Goal: Task Accomplishment & Management: Use online tool/utility

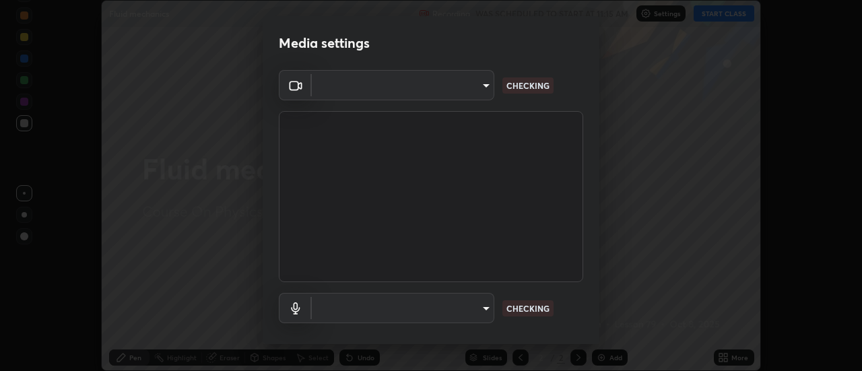
scroll to position [371, 862]
type input "5ef603223675ad3537792c6ebf1b52f50ad41f16ad71dfa7d9e08d698ef233d8"
type input "default"
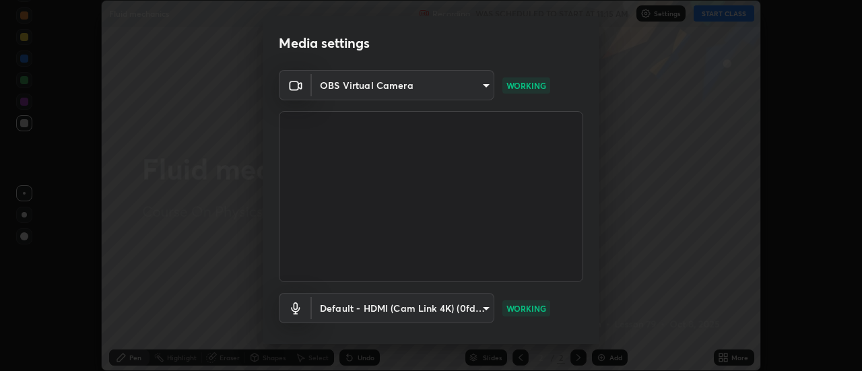
scroll to position [71, 0]
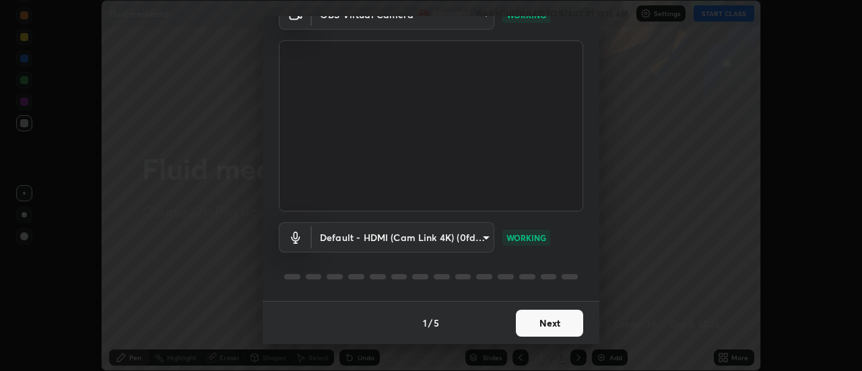
click at [554, 321] on button "Next" at bounding box center [549, 323] width 67 height 27
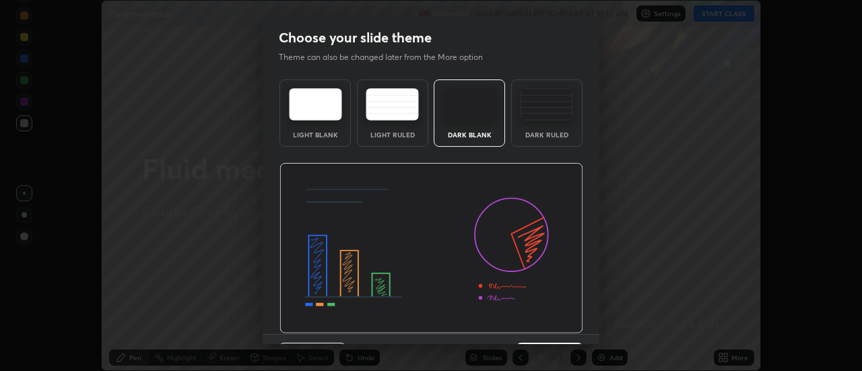
click at [554, 321] on img at bounding box center [432, 248] width 304 height 171
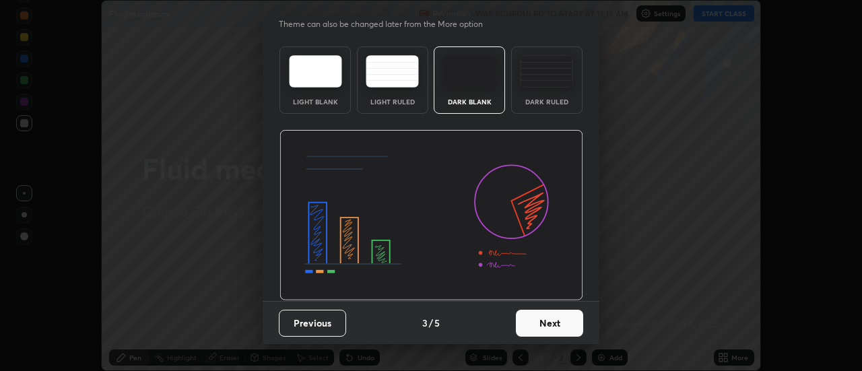
click at [559, 325] on button "Next" at bounding box center [549, 323] width 67 height 27
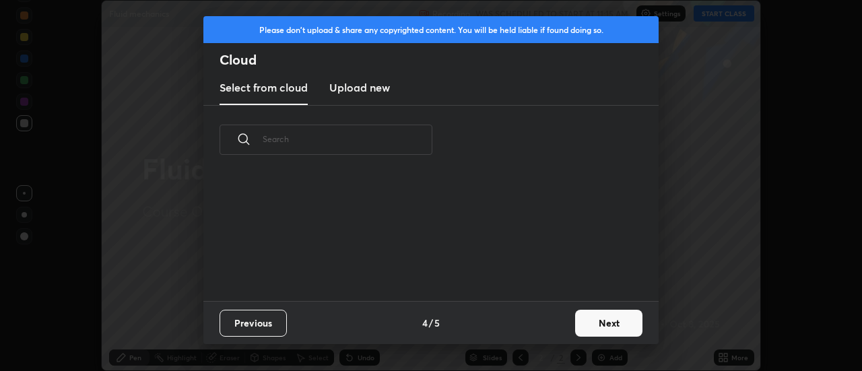
scroll to position [0, 0]
click at [588, 321] on button "Next" at bounding box center [608, 323] width 67 height 27
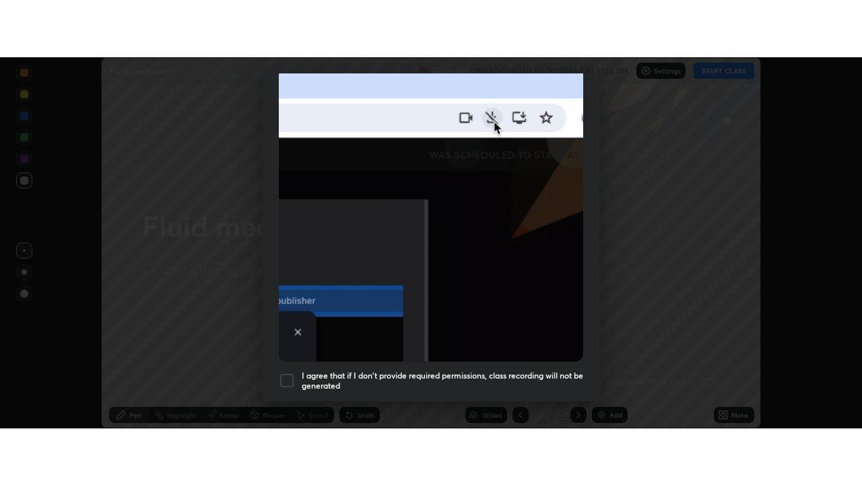
scroll to position [346, 0]
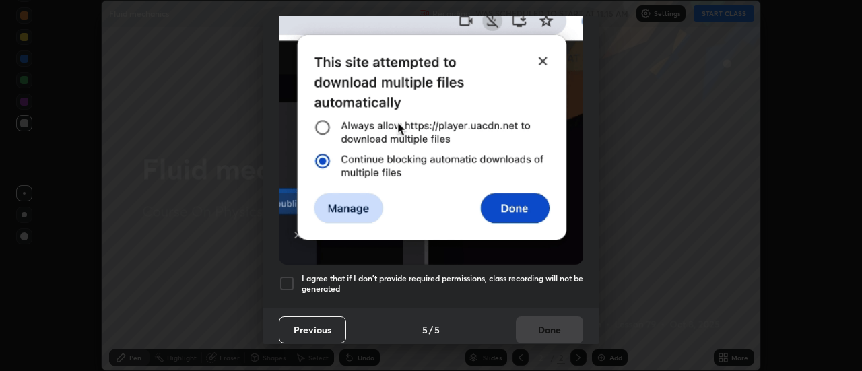
click at [292, 277] on div at bounding box center [287, 283] width 16 height 16
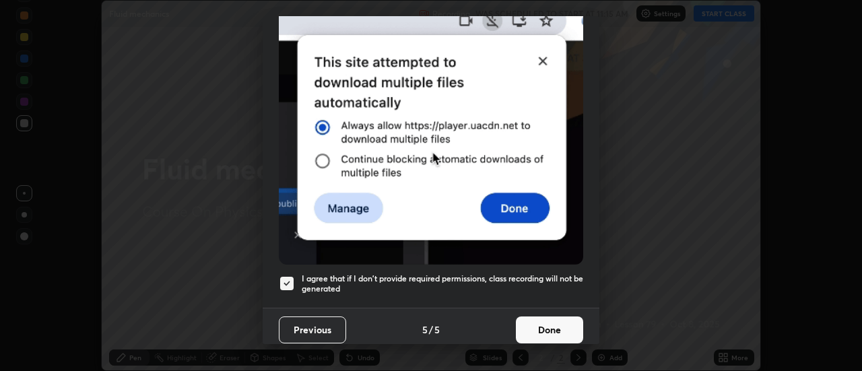
click at [554, 317] on button "Done" at bounding box center [549, 330] width 67 height 27
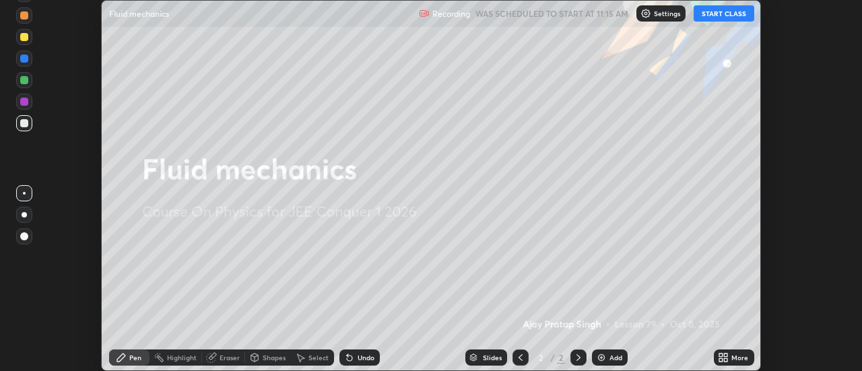
click at [709, 18] on button "START CLASS" at bounding box center [724, 13] width 61 height 16
click at [721, 14] on button "START CLASS" at bounding box center [724, 13] width 61 height 16
click at [726, 355] on icon at bounding box center [726, 355] width 3 height 3
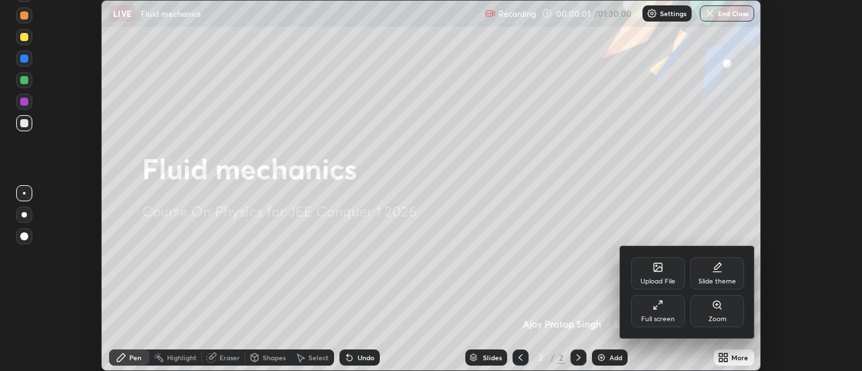
click at [661, 308] on icon at bounding box center [658, 305] width 11 height 11
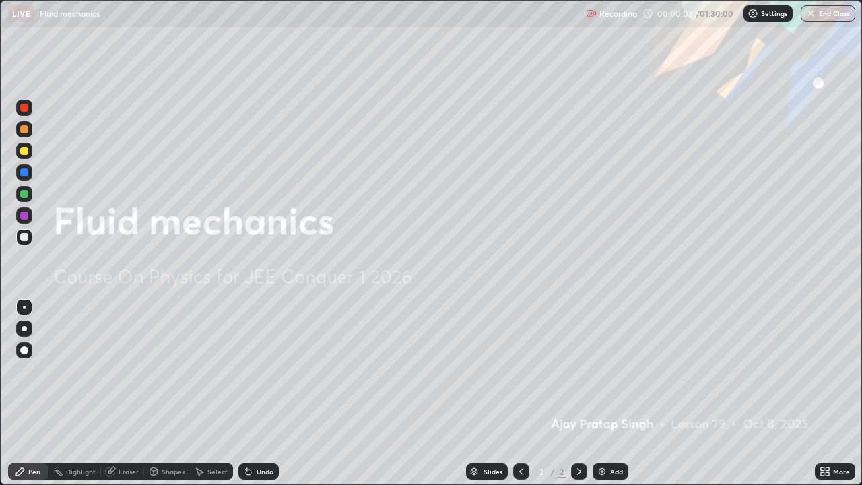
scroll to position [485, 862]
click at [614, 370] on div "Add" at bounding box center [616, 471] width 13 height 7
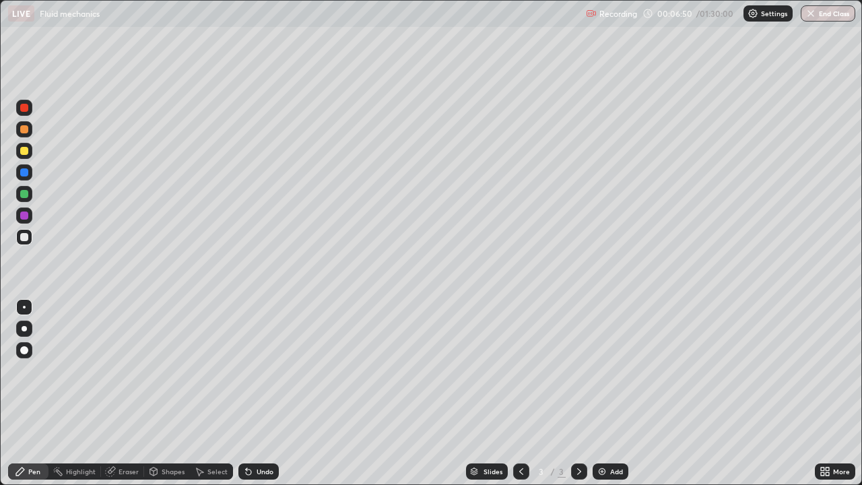
click at [25, 197] on div at bounding box center [24, 194] width 8 height 8
click at [175, 370] on div "Shapes" at bounding box center [173, 471] width 23 height 7
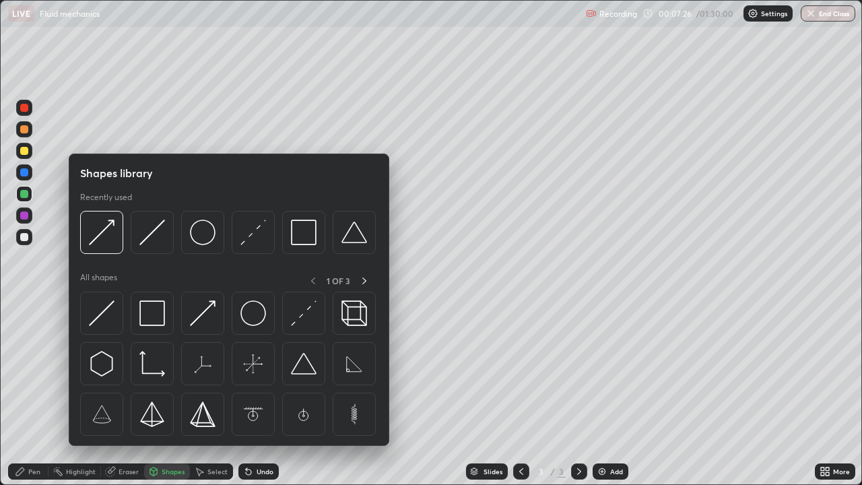
click at [221, 370] on div "Select" at bounding box center [217, 471] width 20 height 7
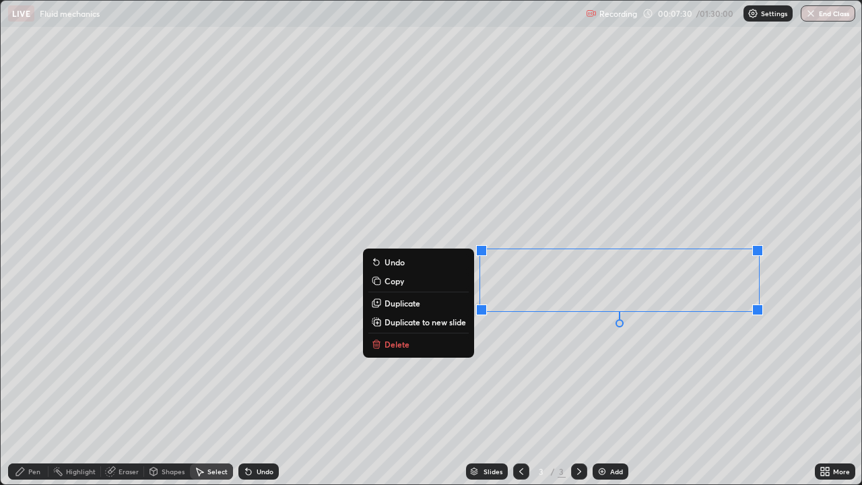
click at [402, 346] on p "Delete" at bounding box center [397, 344] width 25 height 11
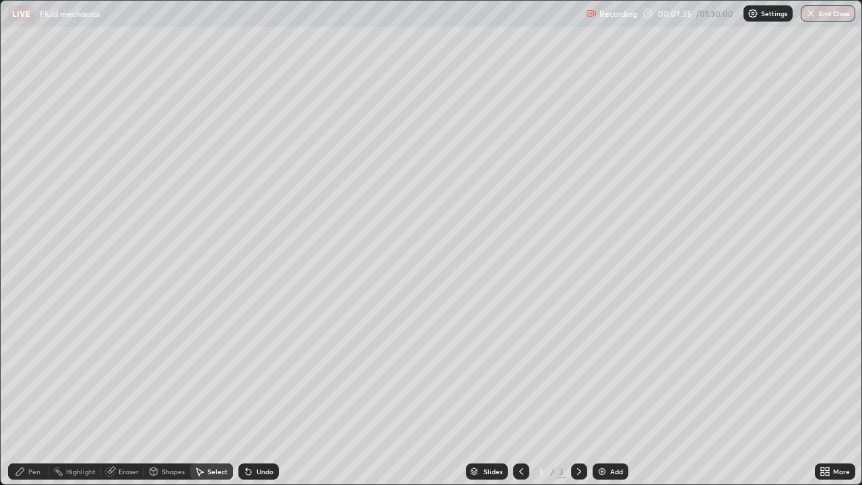
click at [38, 370] on div "Pen" at bounding box center [34, 471] width 12 height 7
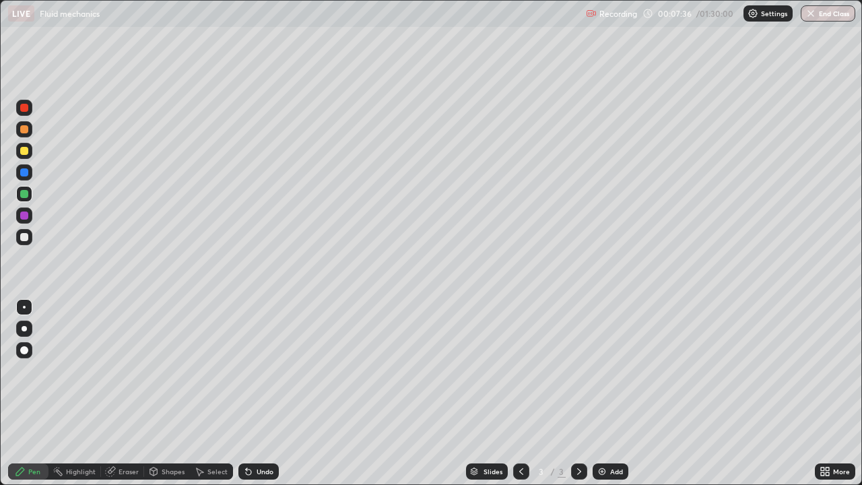
click at [29, 237] on div at bounding box center [24, 237] width 16 height 16
click at [234, 15] on div "LIVE Fluid mechanics" at bounding box center [294, 13] width 572 height 27
click at [606, 370] on img at bounding box center [602, 471] width 11 height 11
click at [171, 370] on div "Shapes" at bounding box center [173, 471] width 23 height 7
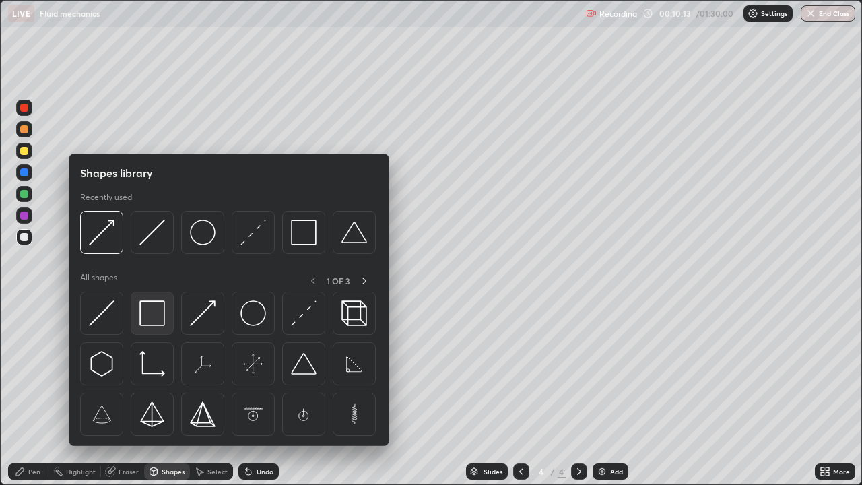
click at [145, 317] on img at bounding box center [152, 313] width 26 height 26
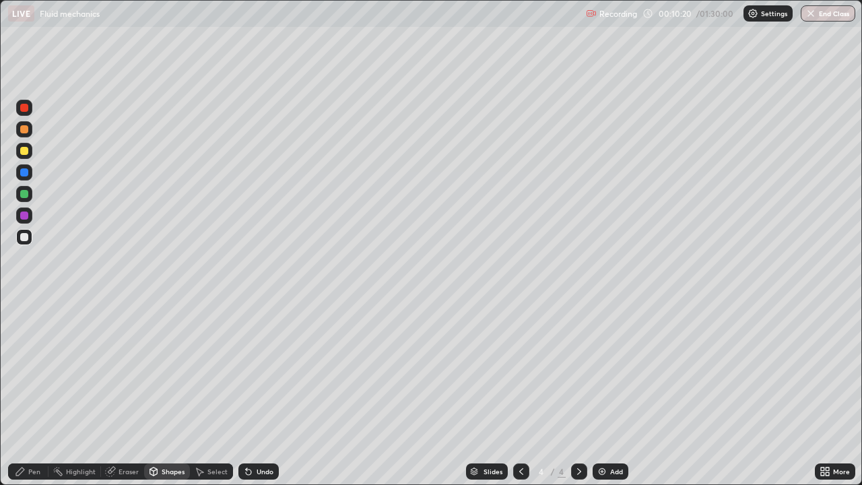
click at [130, 370] on div "Eraser" at bounding box center [129, 471] width 20 height 7
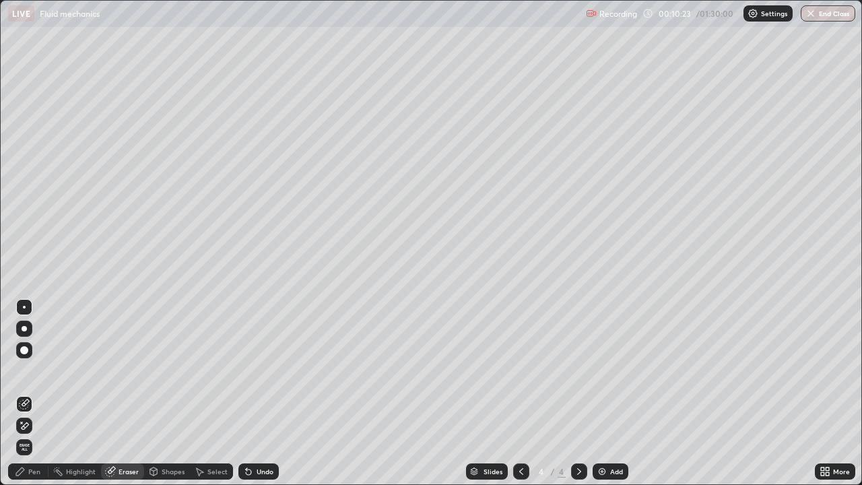
click at [40, 370] on div "Pen" at bounding box center [28, 471] width 40 height 16
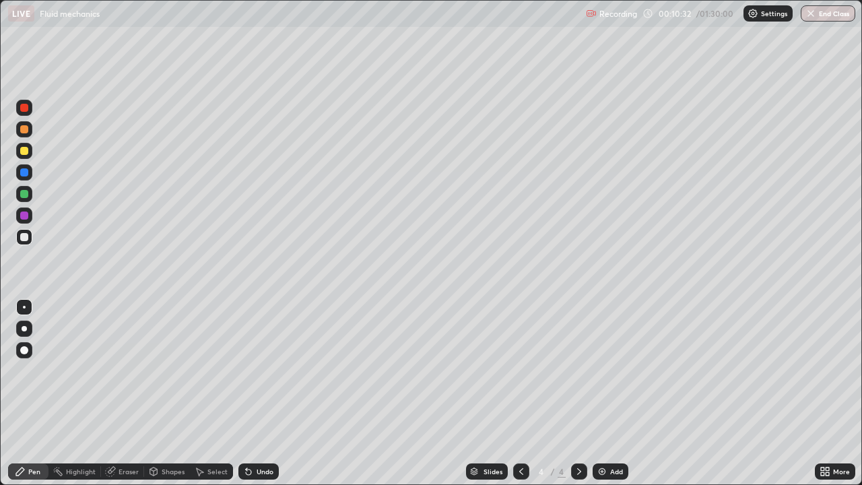
click at [172, 370] on div "Shapes" at bounding box center [173, 471] width 23 height 7
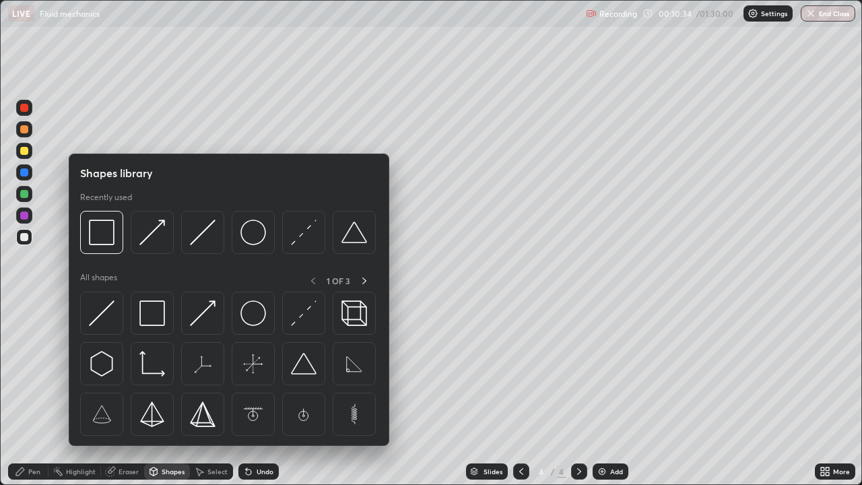
click at [29, 152] on div at bounding box center [24, 151] width 16 height 16
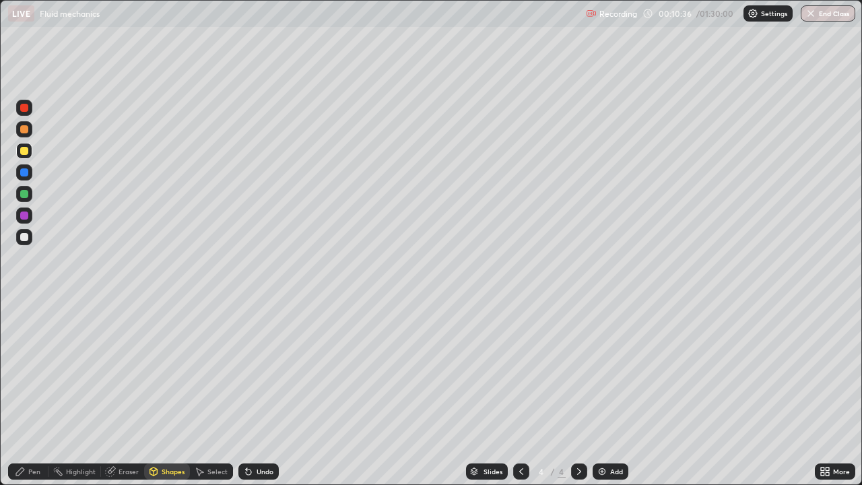
click at [176, 370] on div "Shapes" at bounding box center [173, 471] width 23 height 7
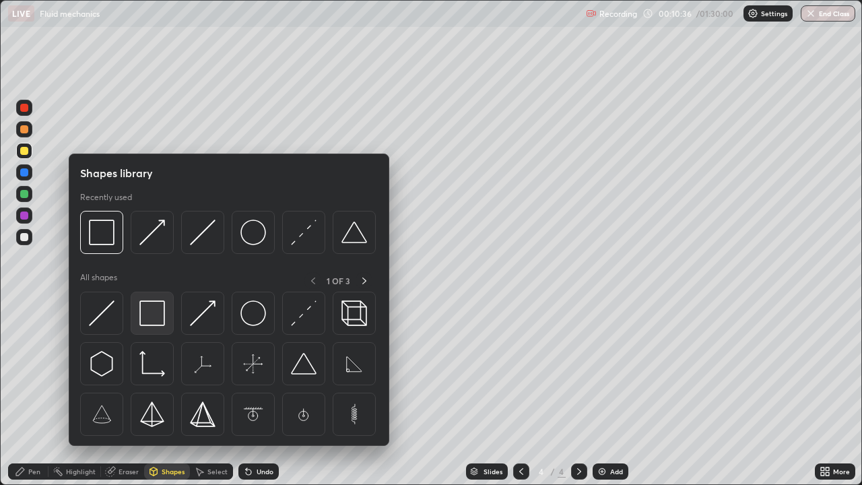
click at [157, 311] on img at bounding box center [152, 313] width 26 height 26
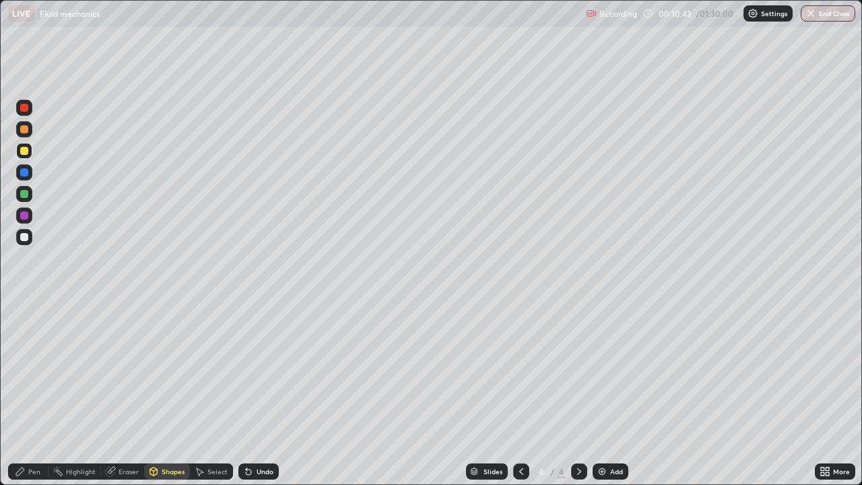
click at [40, 370] on div "Pen" at bounding box center [28, 471] width 40 height 16
click at [30, 235] on div at bounding box center [24, 237] width 16 height 16
click at [603, 370] on img at bounding box center [602, 471] width 11 height 11
click at [171, 370] on div "Shapes" at bounding box center [167, 471] width 46 height 16
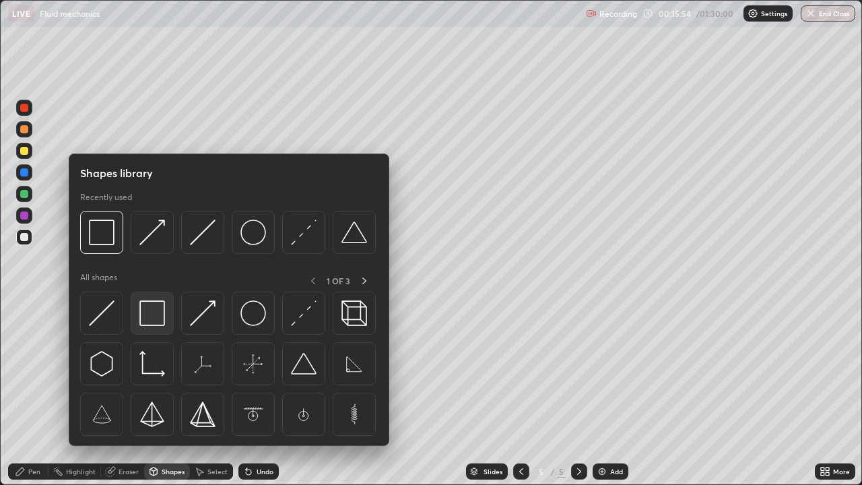
click at [154, 313] on img at bounding box center [152, 313] width 26 height 26
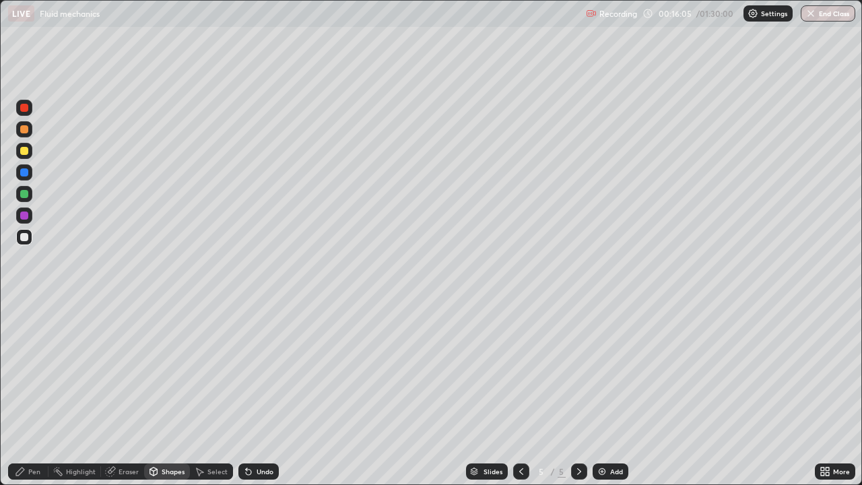
click at [27, 370] on div "Pen" at bounding box center [28, 471] width 40 height 16
click at [131, 370] on div "Eraser" at bounding box center [129, 471] width 20 height 7
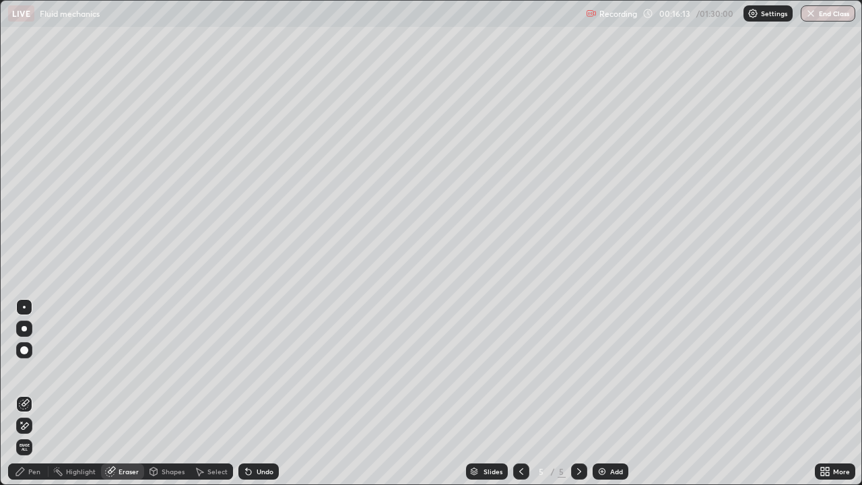
click at [38, 370] on div "Pen" at bounding box center [34, 471] width 12 height 7
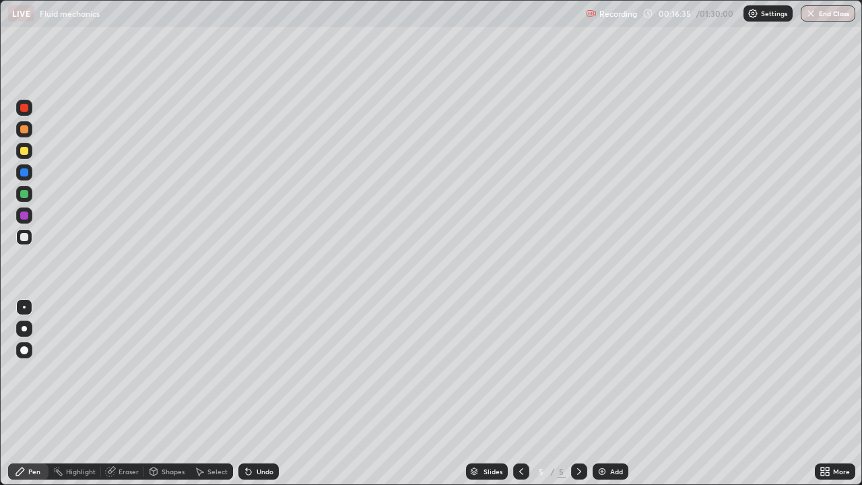
click at [28, 154] on div at bounding box center [24, 151] width 16 height 16
click at [253, 370] on div "Undo" at bounding box center [258, 471] width 40 height 16
click at [163, 370] on div "Shapes" at bounding box center [173, 471] width 23 height 7
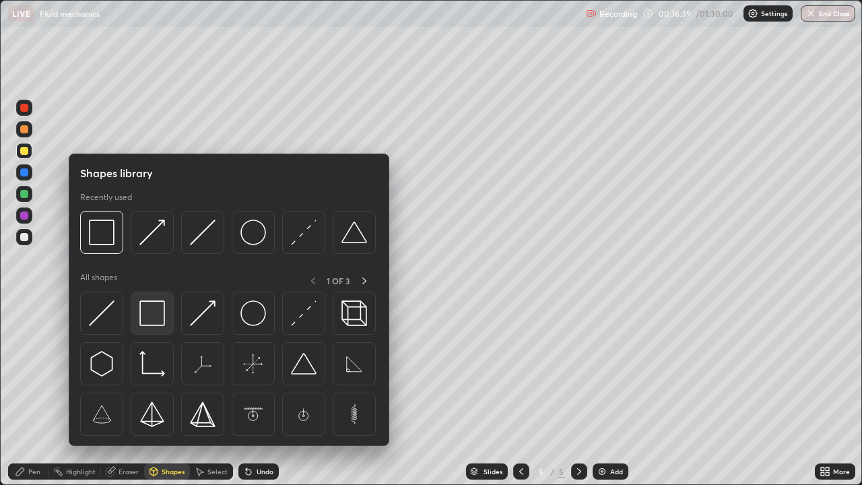
click at [150, 305] on img at bounding box center [152, 313] width 26 height 26
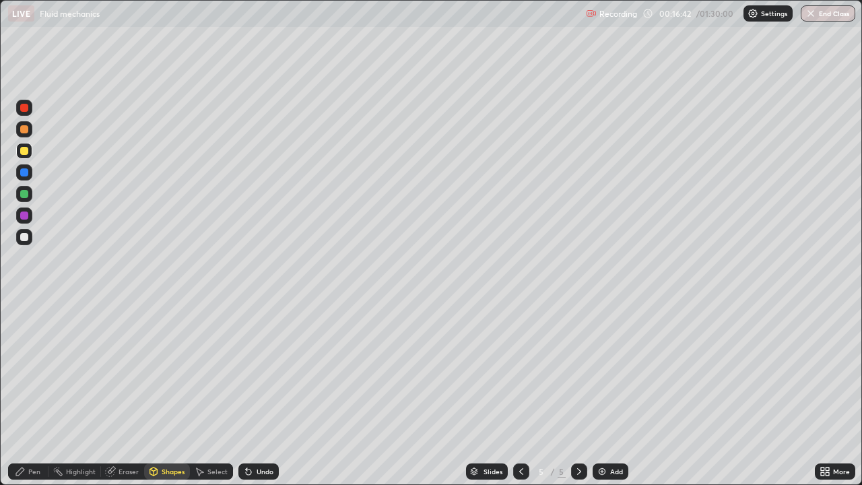
click at [39, 370] on div "Pen" at bounding box center [34, 471] width 12 height 7
click at [170, 370] on div "Shapes" at bounding box center [173, 471] width 23 height 7
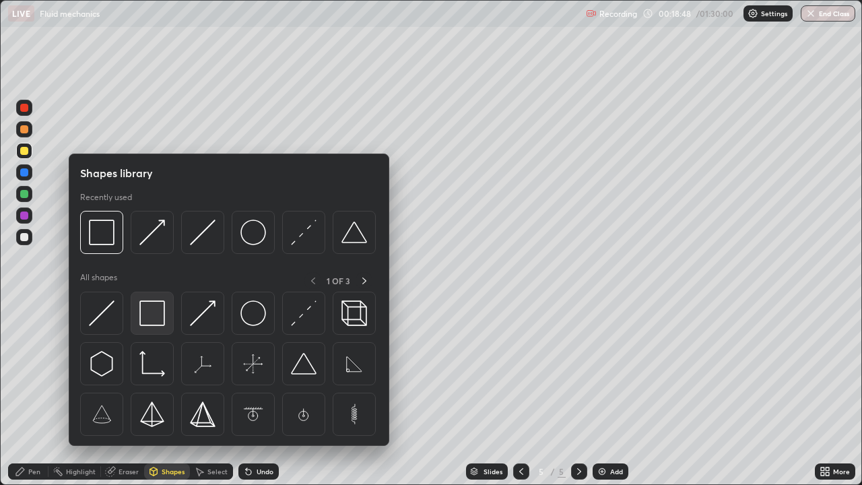
click at [154, 313] on img at bounding box center [152, 313] width 26 height 26
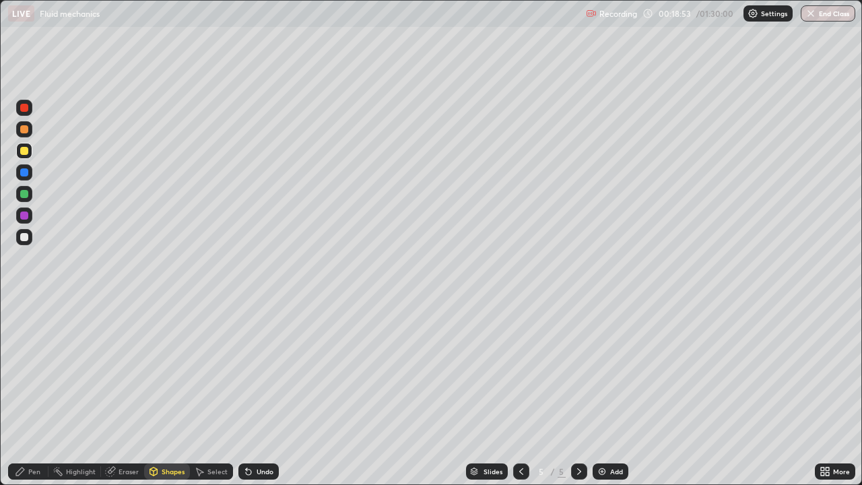
click at [133, 370] on div "Eraser" at bounding box center [129, 471] width 20 height 7
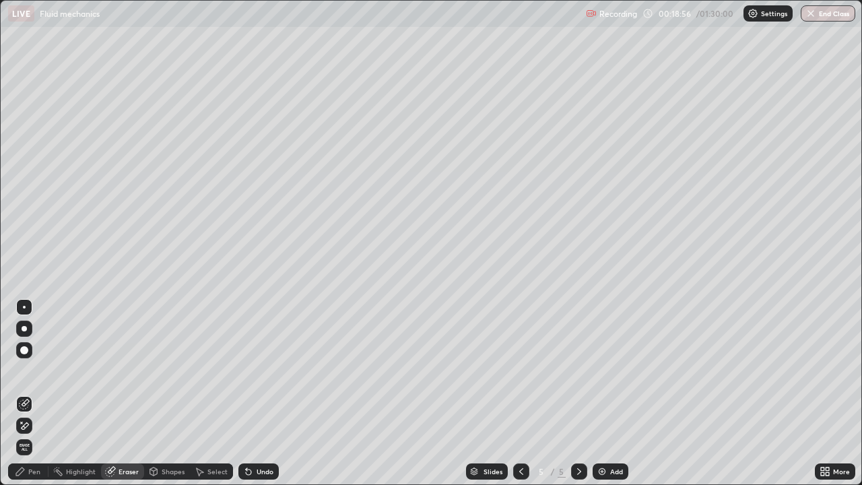
click at [40, 370] on div "Pen" at bounding box center [34, 471] width 12 height 7
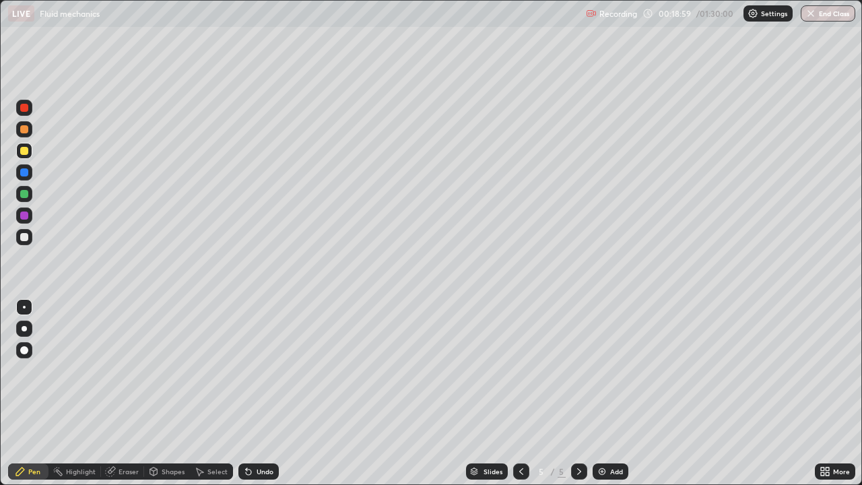
click at [29, 237] on div at bounding box center [24, 237] width 16 height 16
click at [29, 152] on div at bounding box center [24, 151] width 16 height 16
click at [178, 370] on div "Shapes" at bounding box center [173, 471] width 23 height 7
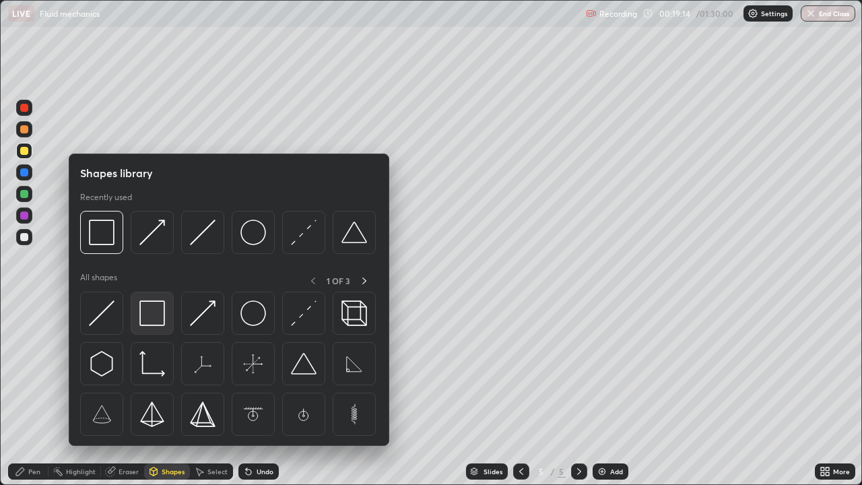
click at [150, 310] on img at bounding box center [152, 313] width 26 height 26
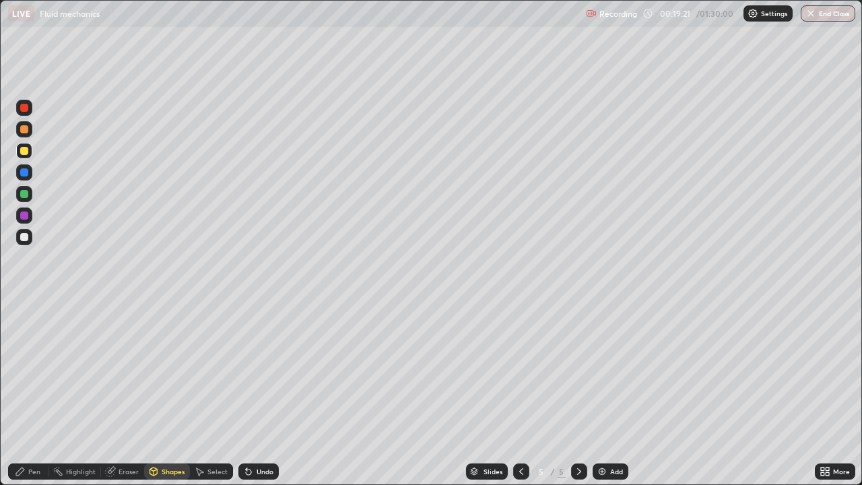
click at [37, 370] on div "Pen" at bounding box center [34, 471] width 12 height 7
click at [24, 195] on div at bounding box center [24, 194] width 8 height 8
click at [129, 370] on div "Eraser" at bounding box center [129, 471] width 20 height 7
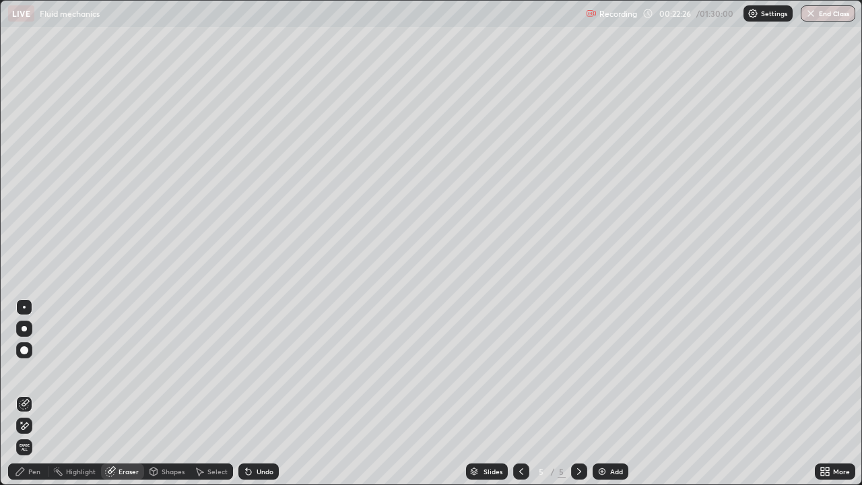
click at [36, 370] on div "Pen" at bounding box center [34, 471] width 12 height 7
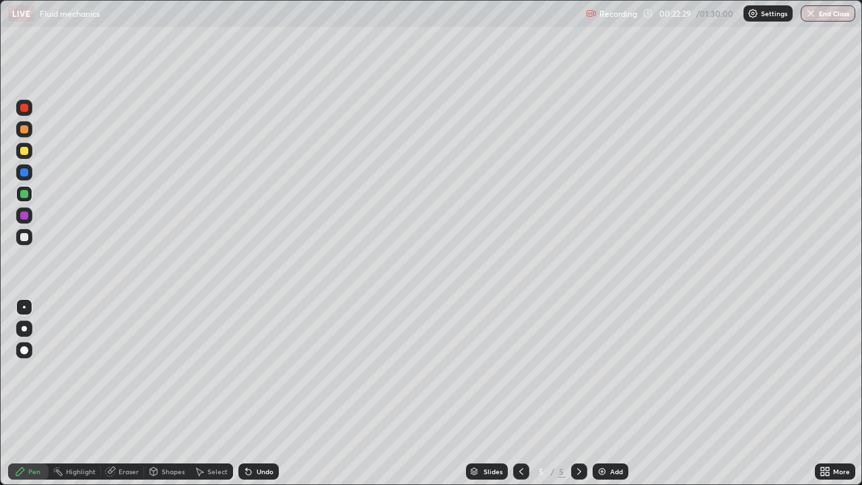
click at [27, 236] on div at bounding box center [24, 237] width 8 height 8
click at [25, 153] on div at bounding box center [24, 151] width 8 height 8
click at [27, 235] on div at bounding box center [24, 237] width 8 height 8
click at [26, 152] on div at bounding box center [24, 151] width 8 height 8
click at [173, 370] on div "Shapes" at bounding box center [173, 471] width 23 height 7
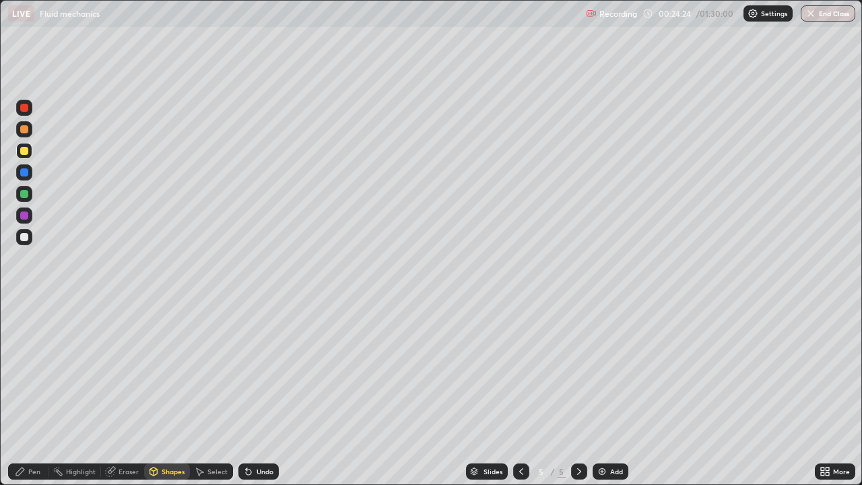
click at [135, 370] on div "Eraser" at bounding box center [122, 471] width 43 height 16
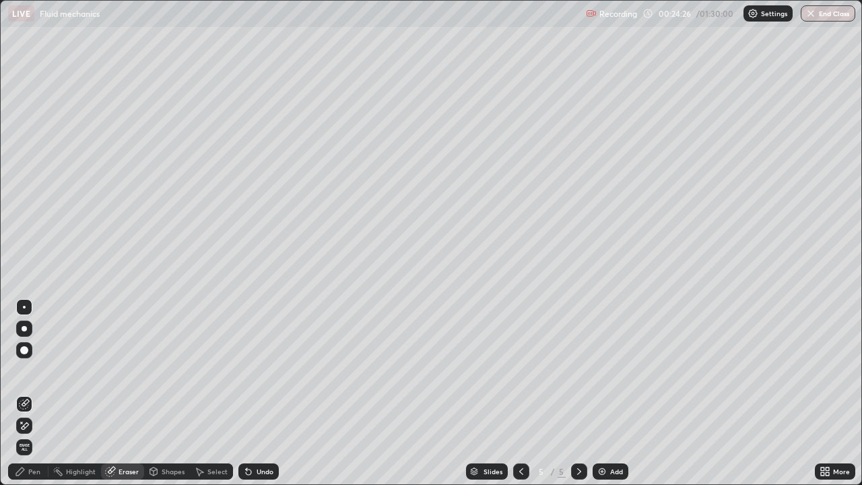
click at [220, 370] on div "Select" at bounding box center [217, 471] width 20 height 7
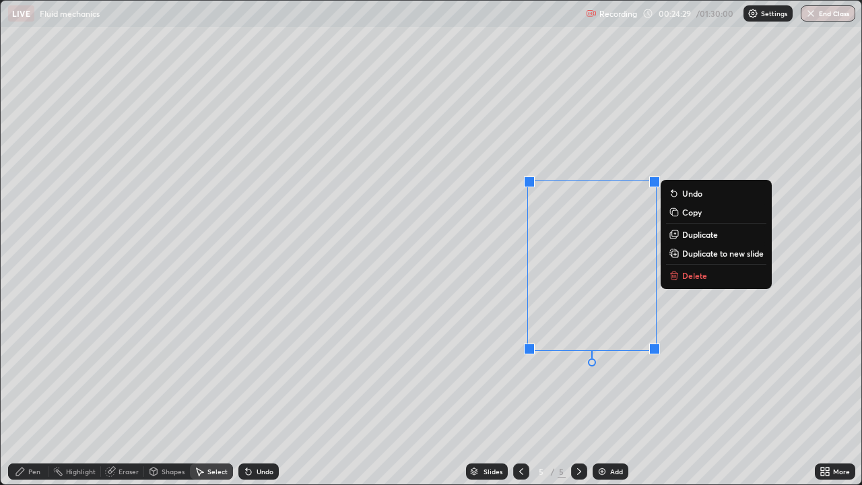
click at [691, 274] on p "Delete" at bounding box center [694, 275] width 25 height 11
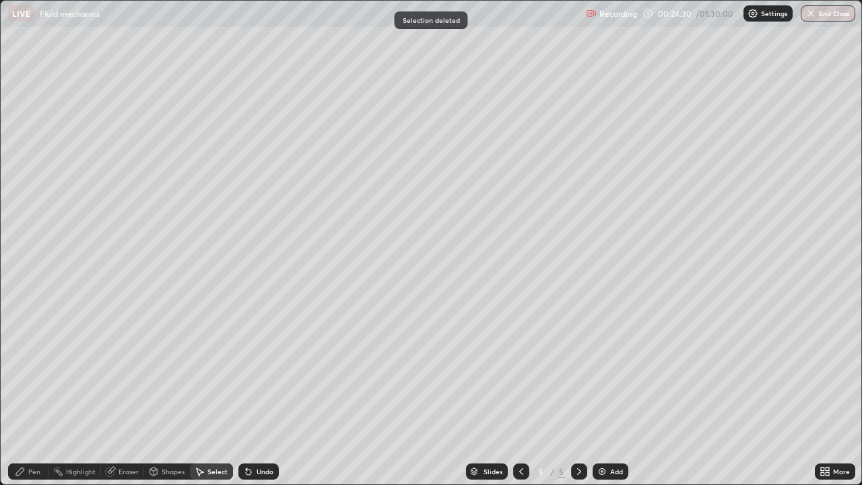
click at [174, 370] on div "Shapes" at bounding box center [173, 471] width 23 height 7
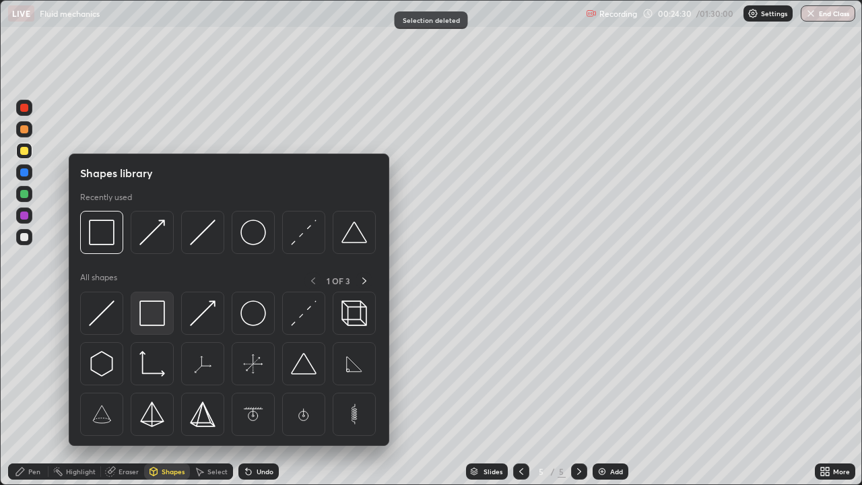
click at [152, 316] on img at bounding box center [152, 313] width 26 height 26
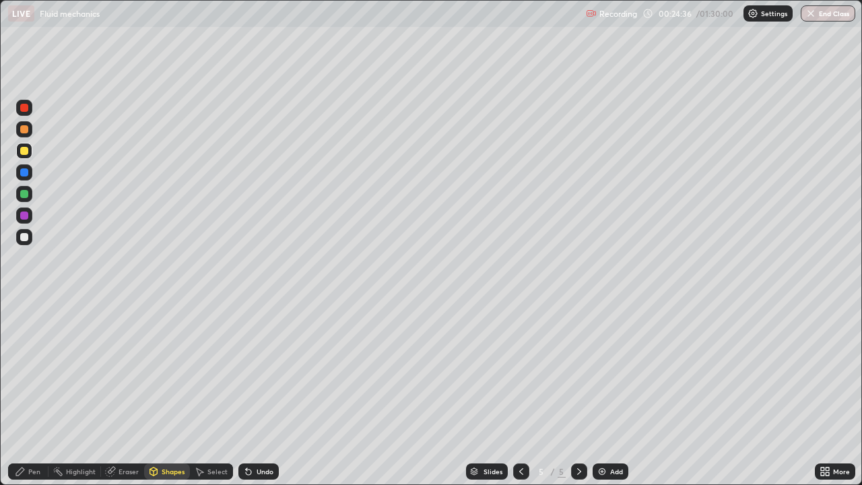
click at [127, 370] on div "Eraser" at bounding box center [129, 471] width 20 height 7
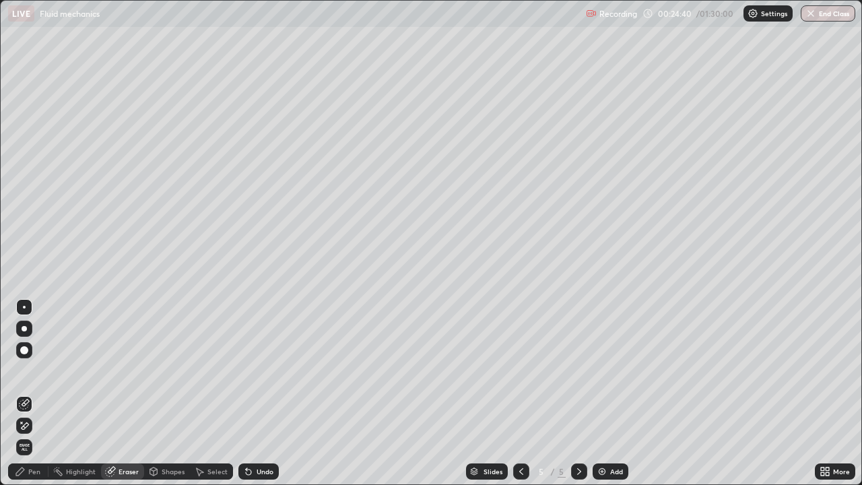
click at [36, 370] on div "Pen" at bounding box center [34, 471] width 12 height 7
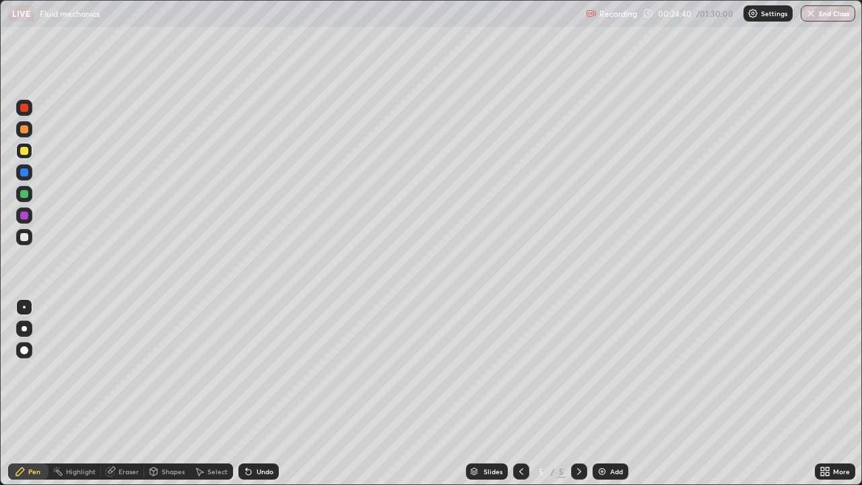
click at [30, 234] on div at bounding box center [24, 237] width 16 height 16
click at [26, 193] on div at bounding box center [24, 194] width 8 height 8
click at [603, 370] on img at bounding box center [602, 471] width 11 height 11
click at [180, 370] on div "Shapes" at bounding box center [173, 471] width 23 height 7
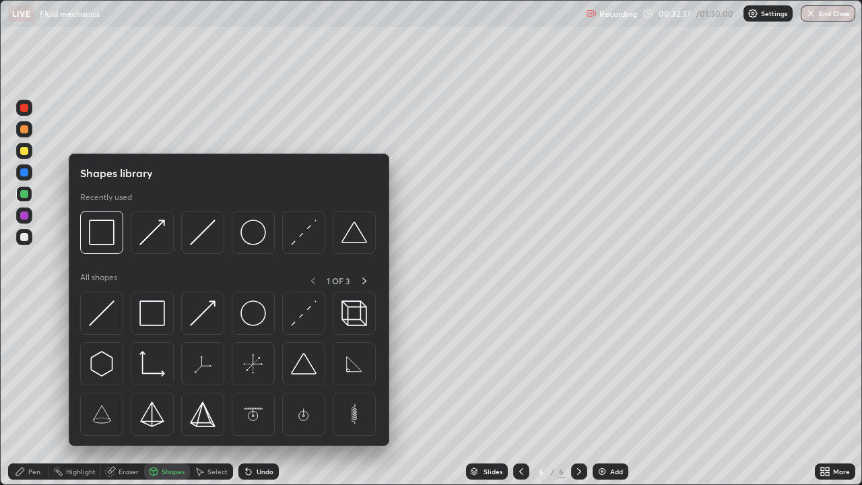
click at [27, 238] on div at bounding box center [24, 237] width 8 height 8
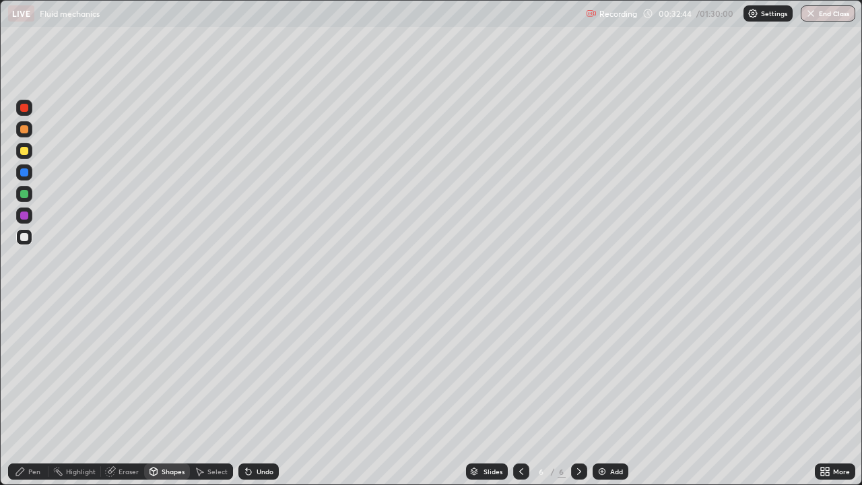
click at [35, 370] on div "Pen" at bounding box center [34, 471] width 12 height 7
click at [178, 370] on div "Shapes" at bounding box center [173, 471] width 23 height 7
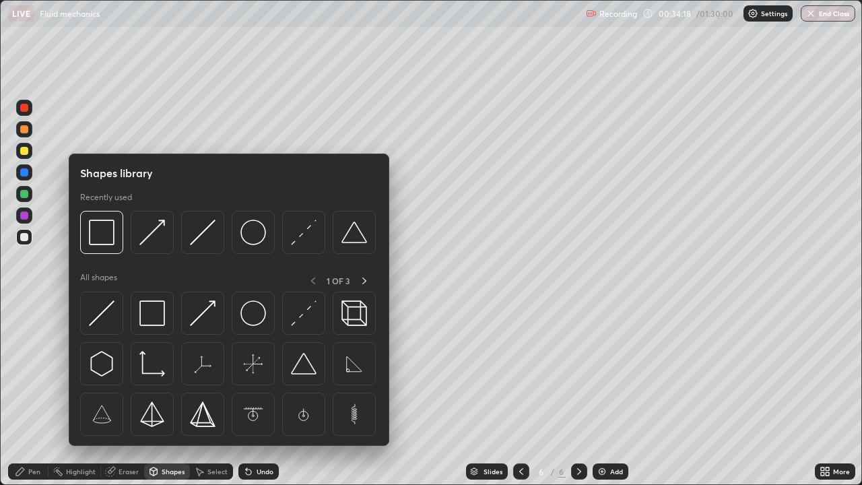
click at [222, 370] on div "Select" at bounding box center [217, 471] width 20 height 7
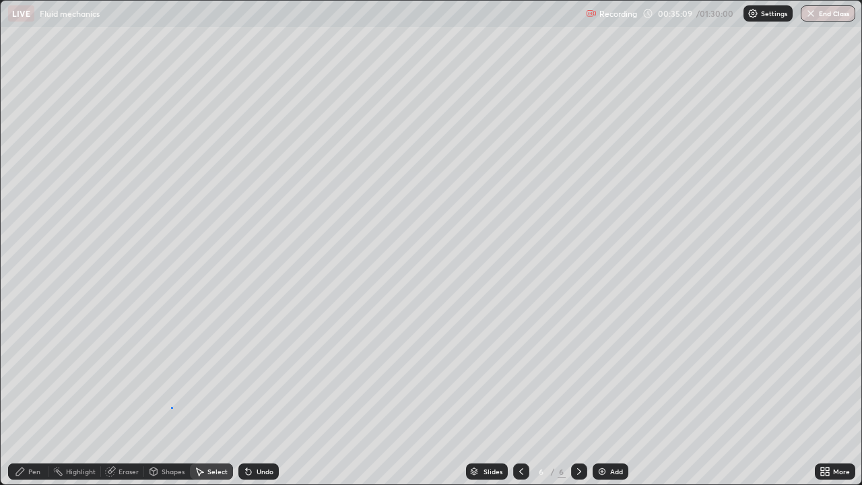
click at [171, 370] on div "0 ° Undo Copy Duplicate Duplicate to new slide Delete" at bounding box center [431, 243] width 861 height 484
click at [176, 370] on div "Shapes" at bounding box center [173, 471] width 23 height 7
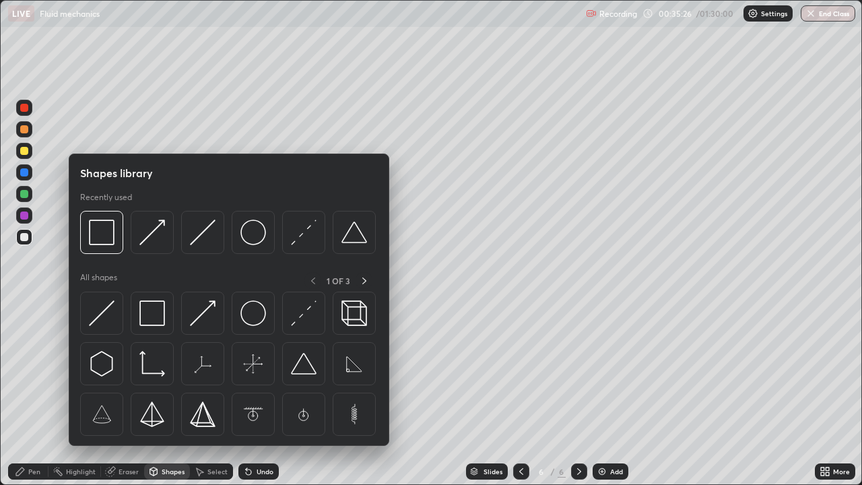
click at [131, 370] on div "Eraser" at bounding box center [129, 471] width 20 height 7
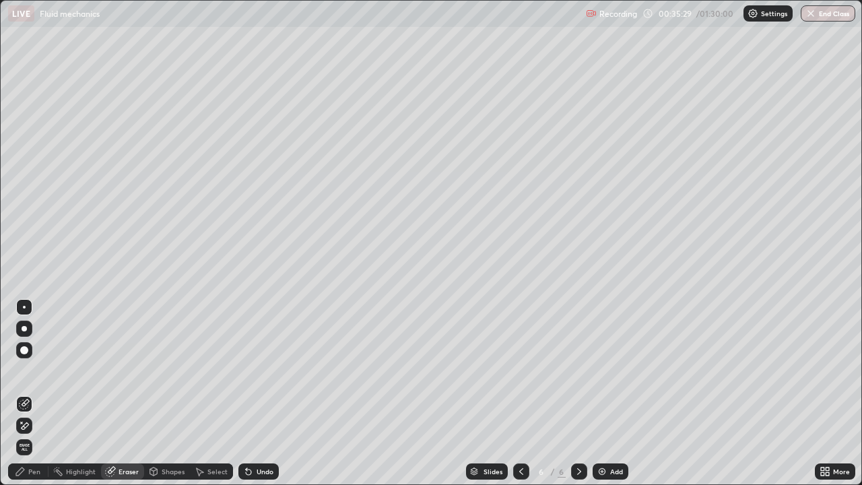
click at [182, 370] on div "Shapes" at bounding box center [167, 471] width 46 height 16
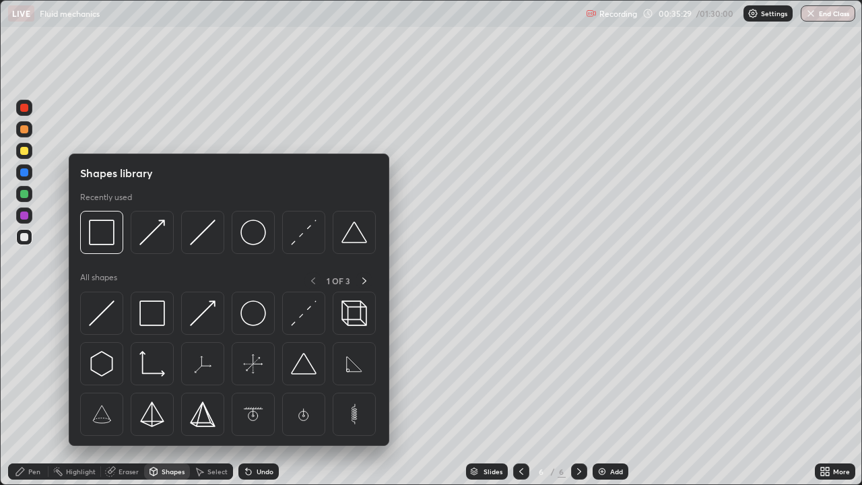
click at [226, 370] on div "Select" at bounding box center [211, 471] width 43 height 16
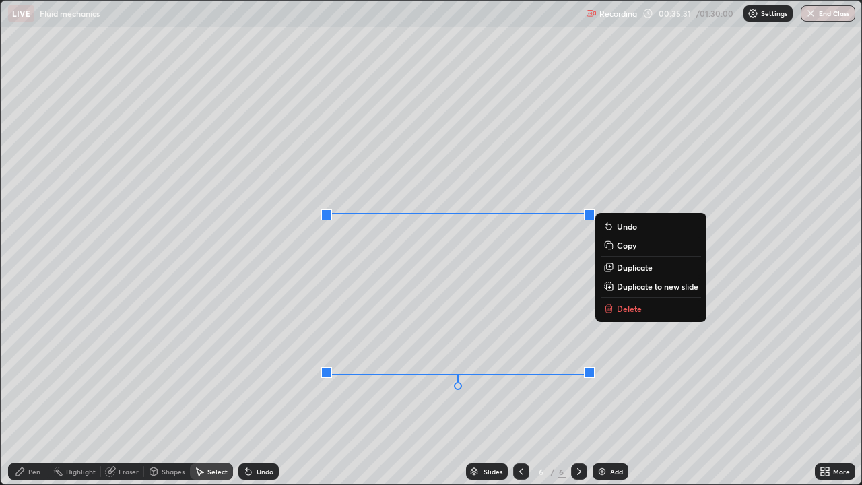
click at [620, 310] on p "Delete" at bounding box center [629, 308] width 25 height 11
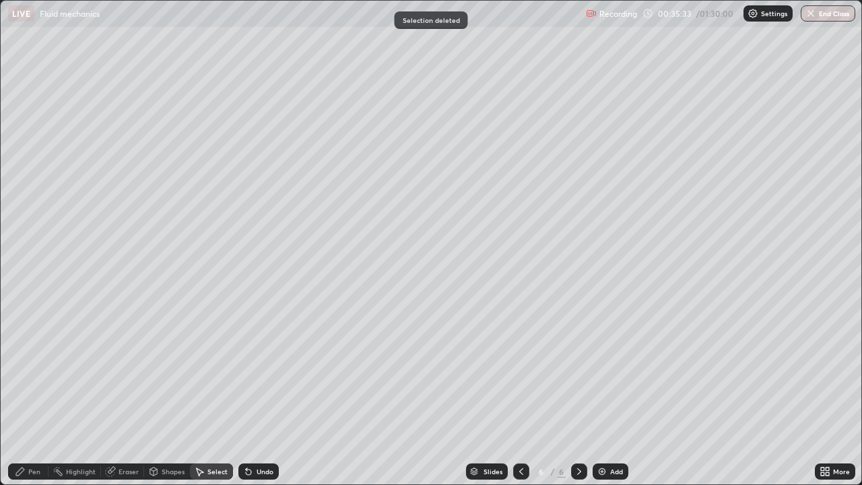
click at [171, 370] on div "Shapes" at bounding box center [173, 471] width 23 height 7
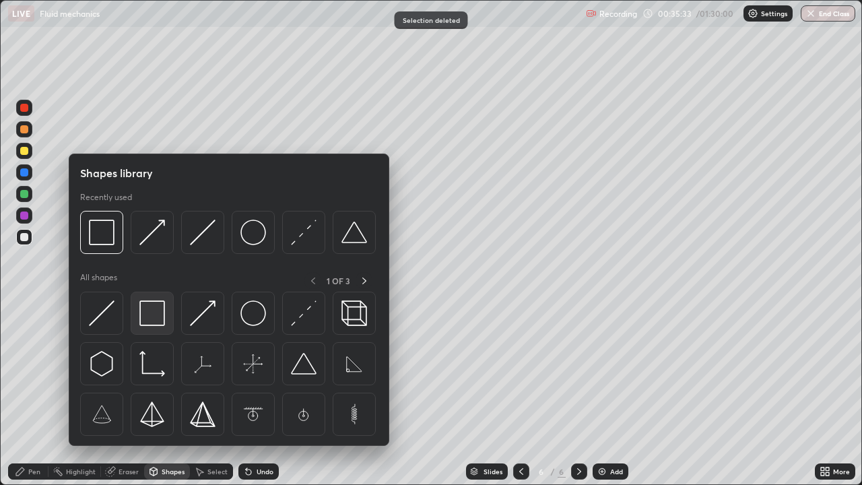
click at [153, 315] on img at bounding box center [152, 313] width 26 height 26
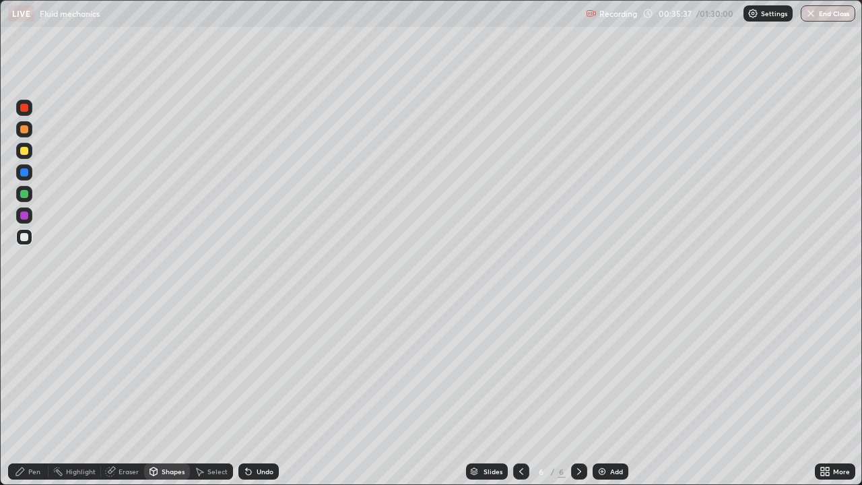
click at [128, 370] on div "Eraser" at bounding box center [129, 471] width 20 height 7
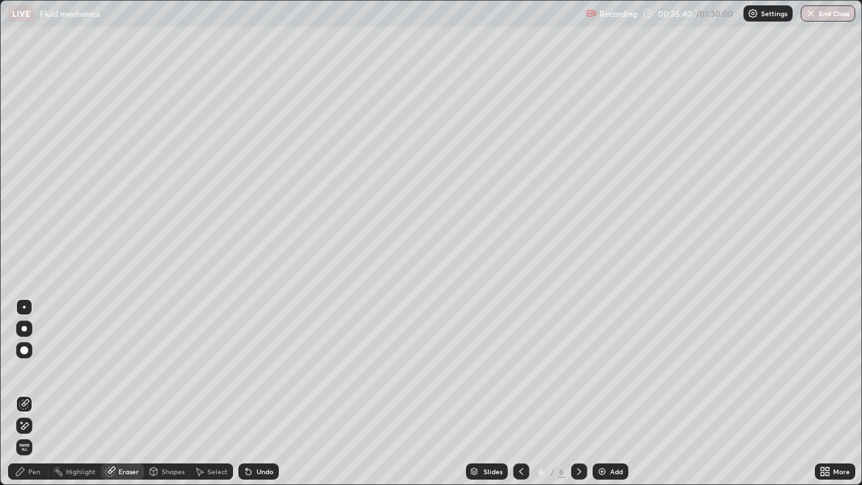
click at [36, 370] on div "Pen" at bounding box center [34, 471] width 12 height 7
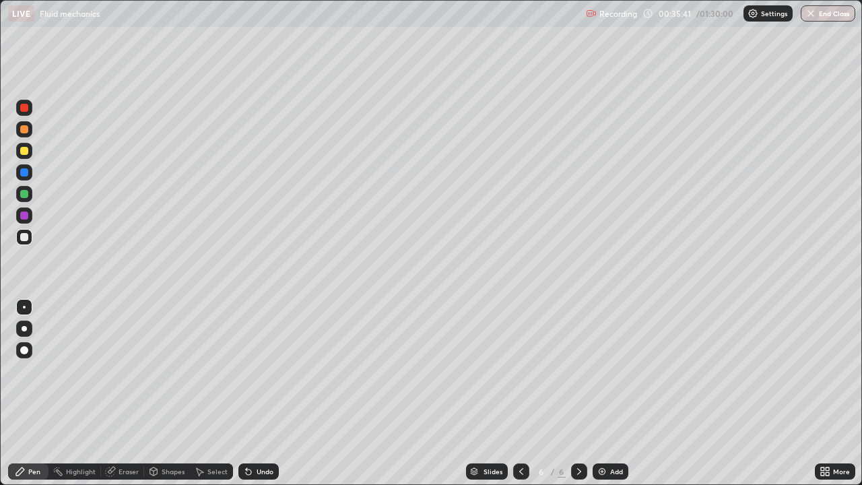
click at [26, 236] on div at bounding box center [24, 237] width 8 height 8
click at [26, 195] on div at bounding box center [24, 194] width 8 height 8
click at [175, 370] on div "Shapes" at bounding box center [173, 471] width 23 height 7
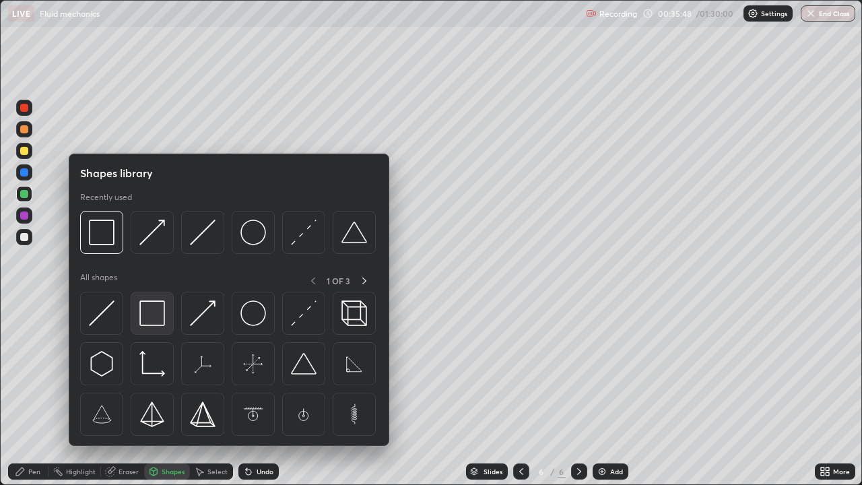
click at [154, 308] on img at bounding box center [152, 313] width 26 height 26
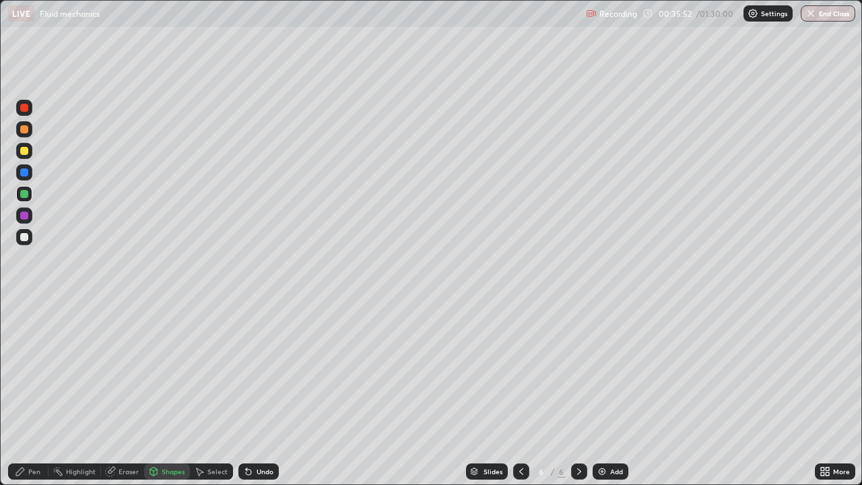
click at [24, 238] on div at bounding box center [24, 237] width 8 height 8
click at [262, 370] on div "Undo" at bounding box center [265, 471] width 17 height 7
click at [40, 370] on div "Pen" at bounding box center [28, 471] width 40 height 16
click at [25, 156] on div at bounding box center [24, 151] width 16 height 16
click at [132, 370] on div "Eraser" at bounding box center [129, 471] width 20 height 7
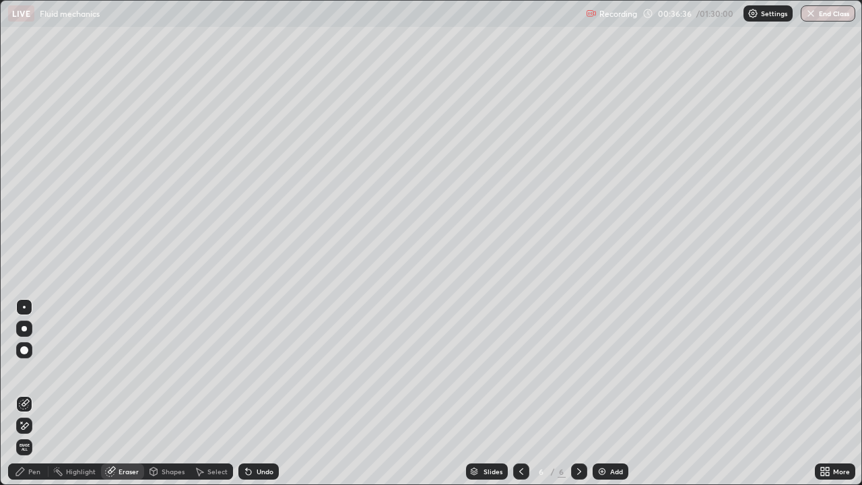
click at [42, 370] on div "Pen" at bounding box center [28, 471] width 40 height 16
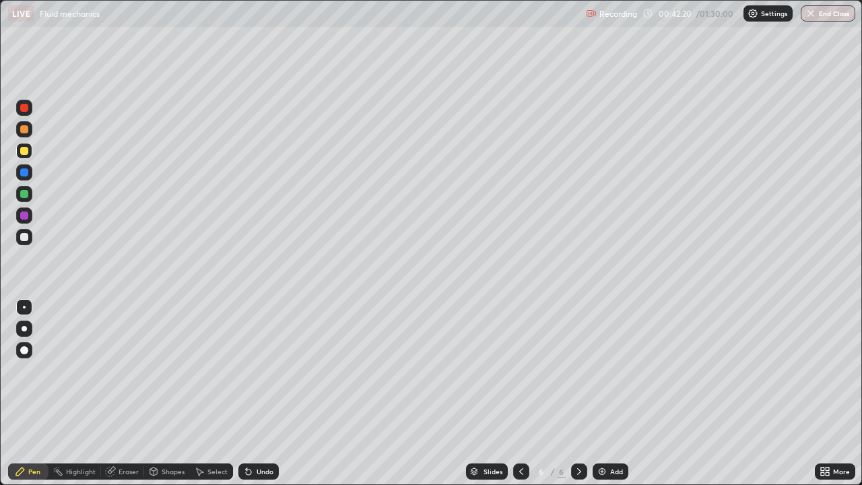
click at [135, 370] on div "Eraser" at bounding box center [129, 471] width 20 height 7
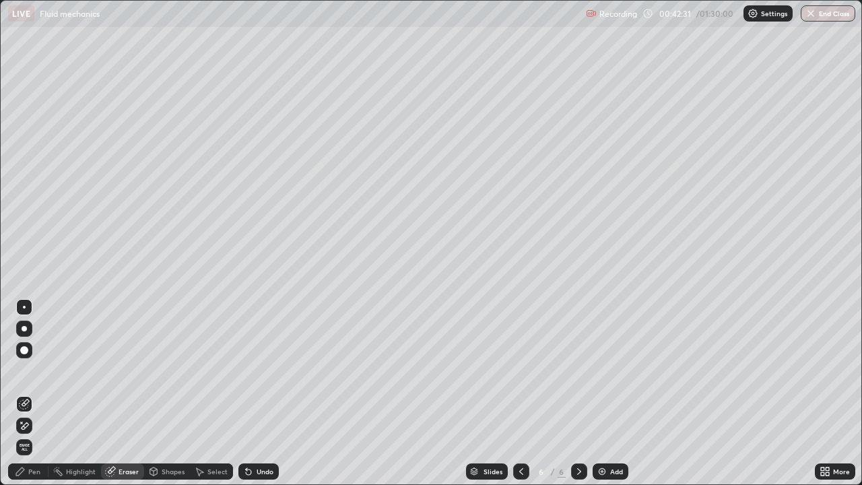
click at [38, 370] on div "Pen" at bounding box center [34, 471] width 12 height 7
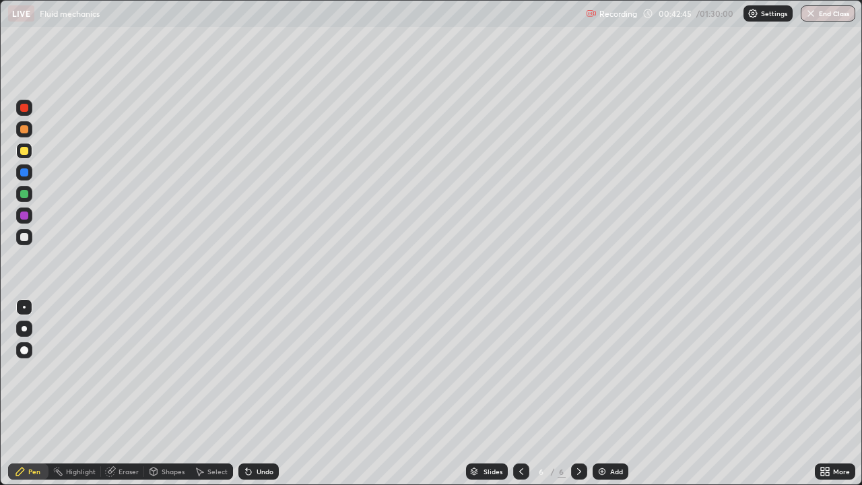
click at [137, 370] on div "Eraser" at bounding box center [129, 471] width 20 height 7
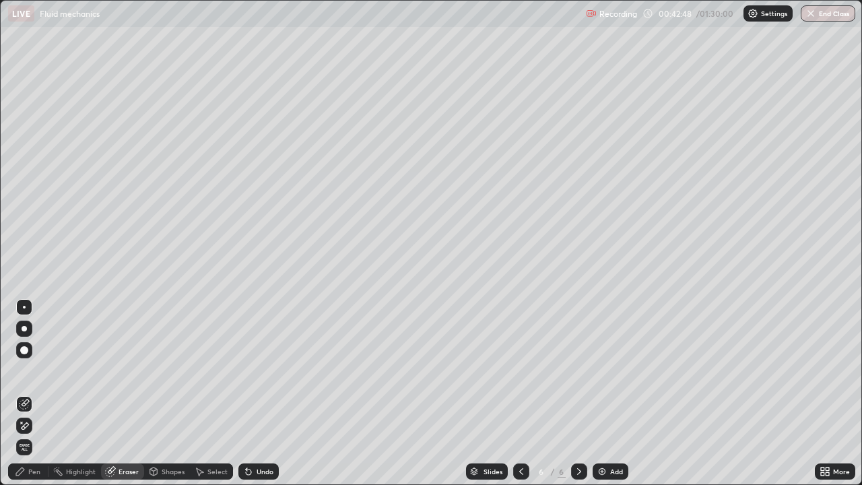
click at [35, 370] on div "Pen" at bounding box center [34, 471] width 12 height 7
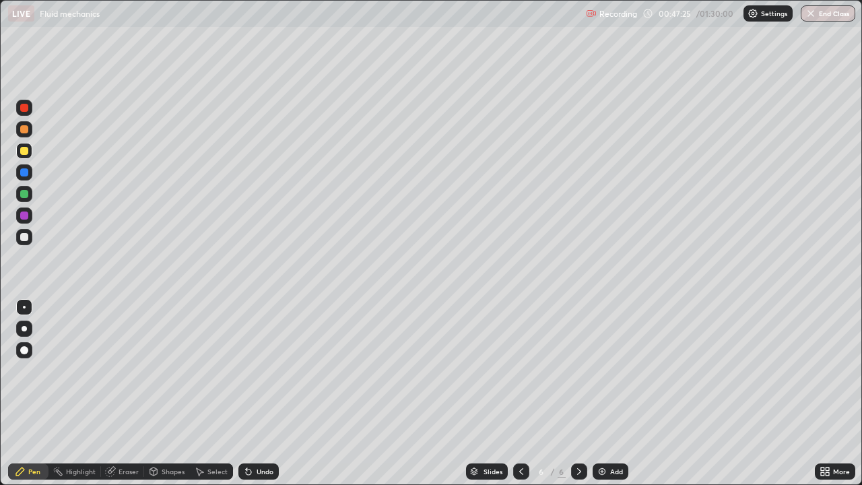
click at [604, 370] on img at bounding box center [602, 471] width 11 height 11
click at [174, 370] on div "Shapes" at bounding box center [167, 471] width 46 height 16
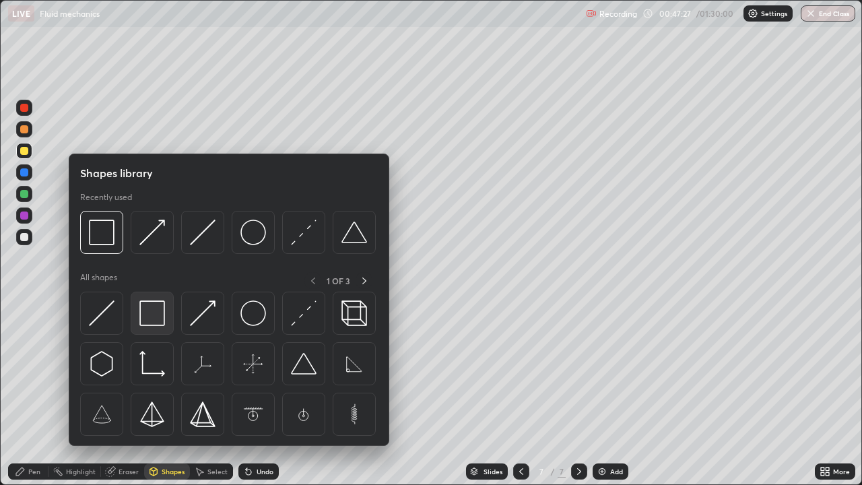
click at [158, 317] on img at bounding box center [152, 313] width 26 height 26
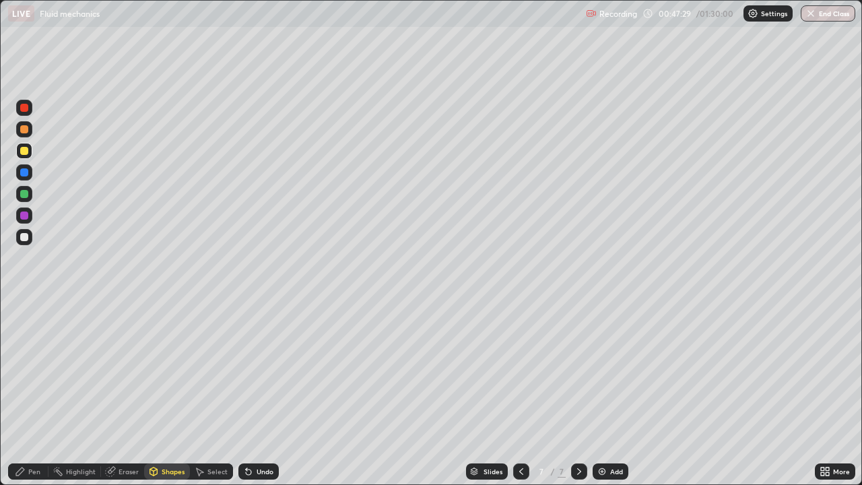
click at [125, 370] on div "Eraser" at bounding box center [129, 471] width 20 height 7
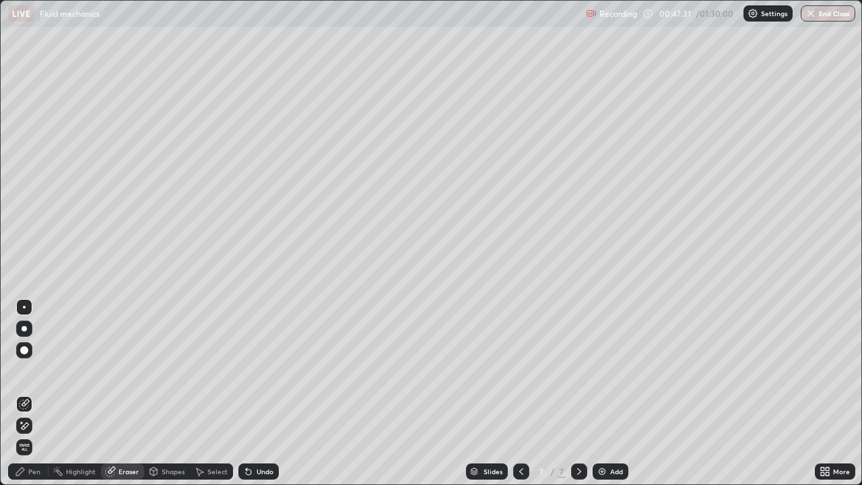
click at [40, 370] on div "Pen" at bounding box center [34, 471] width 12 height 7
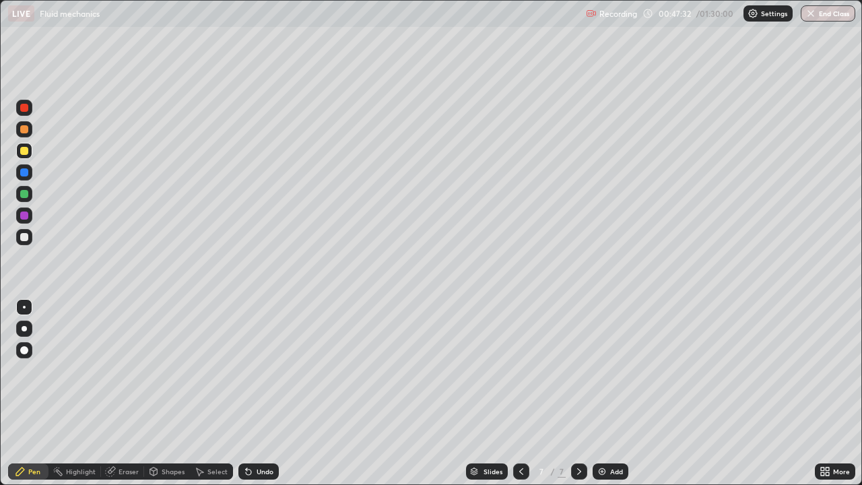
click at [27, 238] on div at bounding box center [24, 237] width 8 height 8
click at [266, 370] on div "Undo" at bounding box center [265, 471] width 17 height 7
click at [268, 370] on div "Undo" at bounding box center [265, 471] width 17 height 7
click at [173, 370] on div "Shapes" at bounding box center [173, 471] width 23 height 7
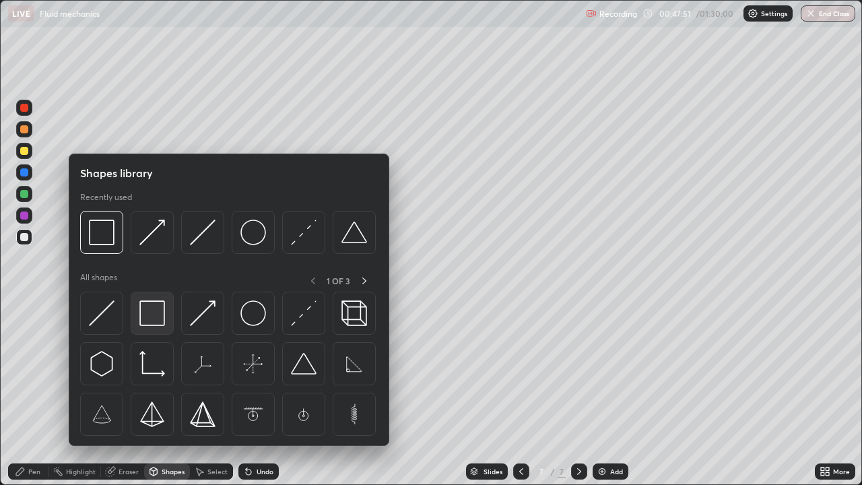
click at [158, 308] on img at bounding box center [152, 313] width 26 height 26
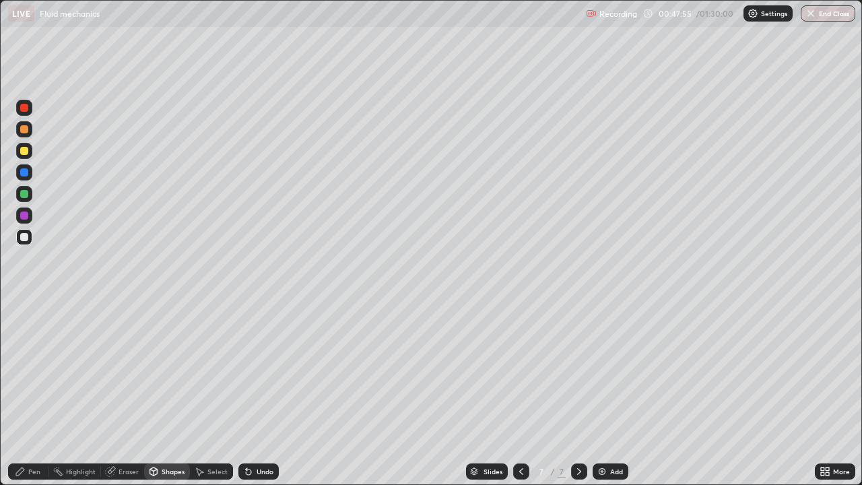
click at [128, 370] on div "Eraser" at bounding box center [129, 471] width 20 height 7
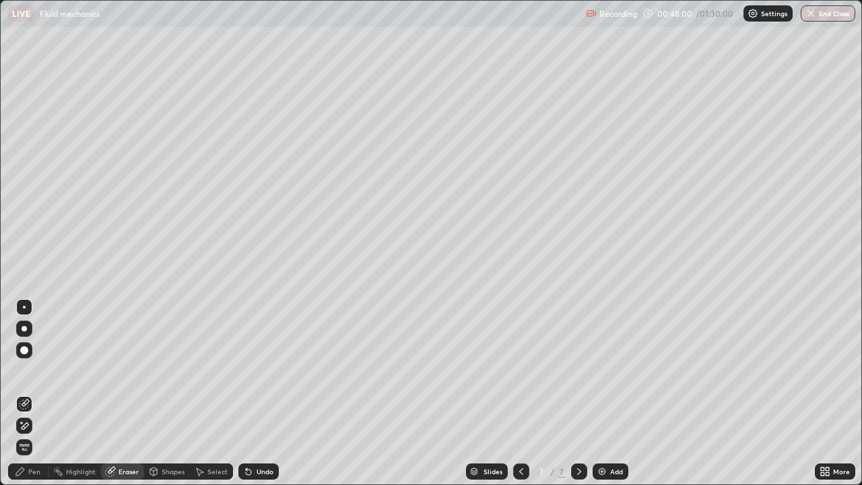
click at [35, 370] on div "Pen" at bounding box center [34, 471] width 12 height 7
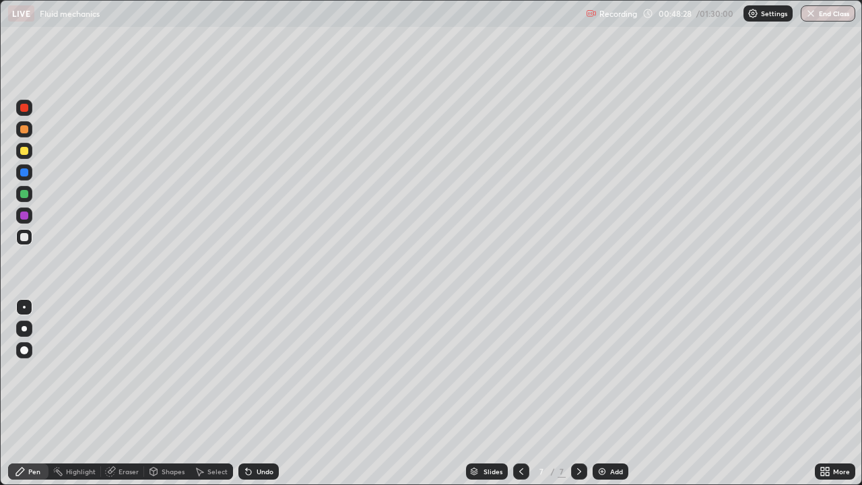
click at [24, 154] on div at bounding box center [24, 151] width 8 height 8
click at [258, 370] on div "Undo" at bounding box center [265, 471] width 17 height 7
click at [127, 370] on div "Eraser" at bounding box center [129, 471] width 20 height 7
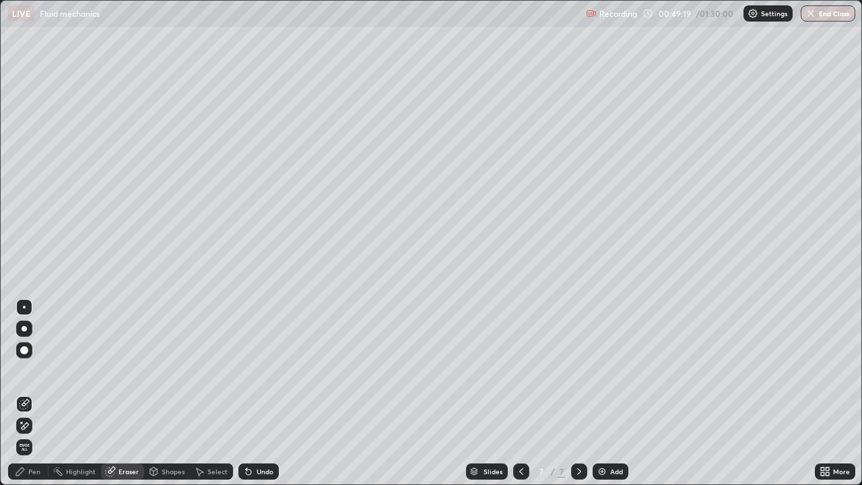
click at [36, 370] on div "Pen" at bounding box center [34, 471] width 12 height 7
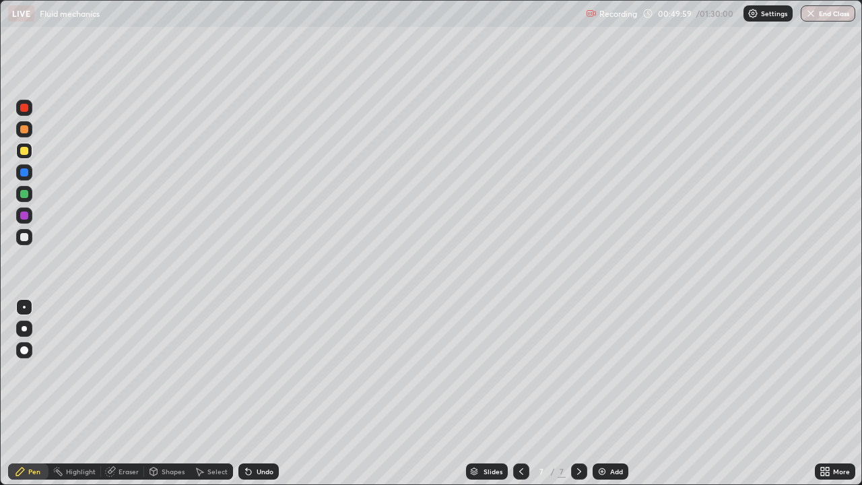
click at [267, 370] on div "Undo" at bounding box center [258, 471] width 40 height 16
click at [26, 153] on div at bounding box center [24, 151] width 8 height 8
click at [24, 214] on div at bounding box center [24, 215] width 8 height 8
click at [601, 370] on div "Add" at bounding box center [611, 471] width 36 height 16
click at [169, 370] on div "Shapes" at bounding box center [173, 471] width 23 height 7
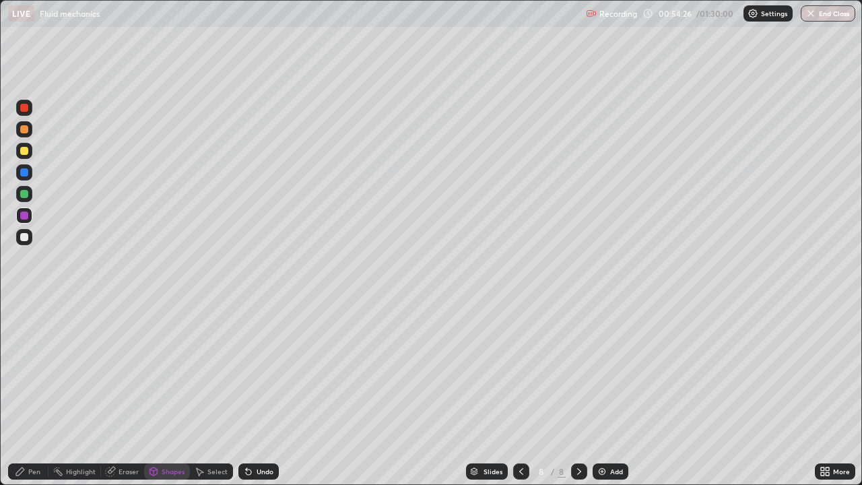
click at [28, 232] on div at bounding box center [24, 237] width 16 height 16
click at [131, 370] on div "Eraser" at bounding box center [129, 471] width 20 height 7
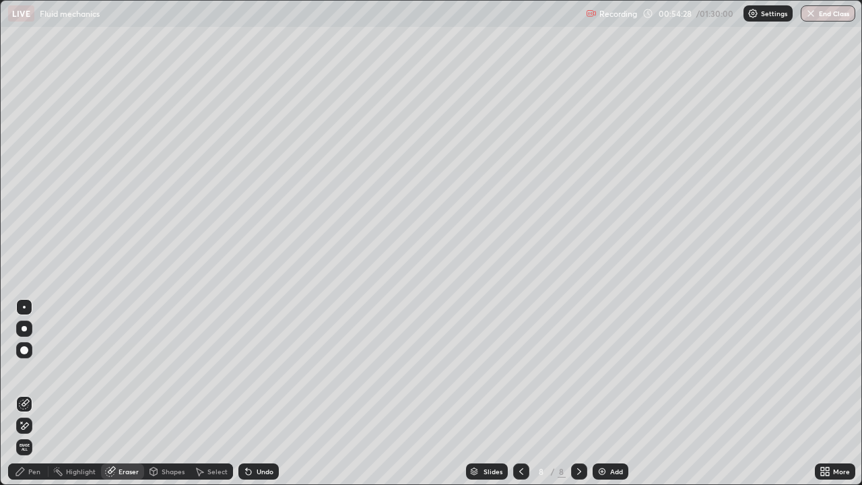
click at [169, 370] on div "Shapes" at bounding box center [173, 471] width 23 height 7
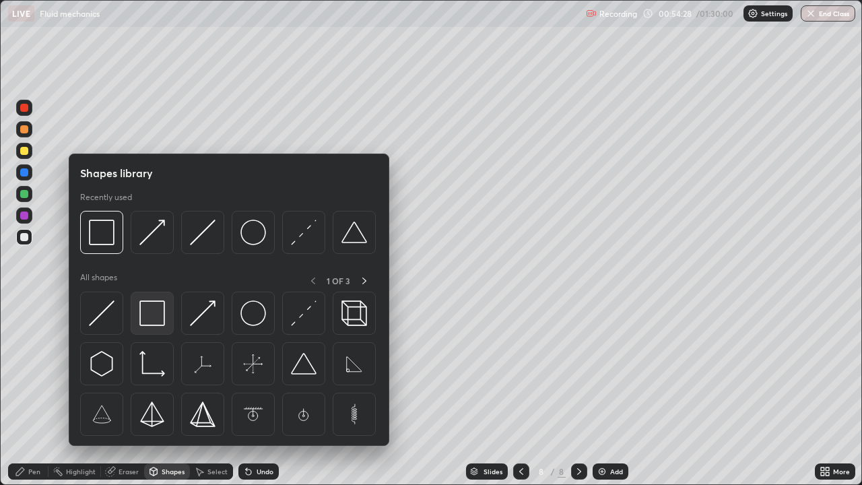
click at [158, 313] on img at bounding box center [152, 313] width 26 height 26
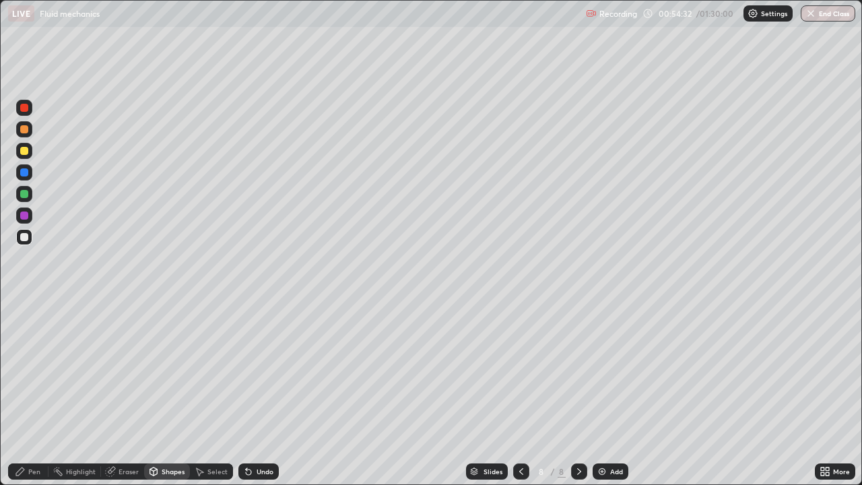
click at [125, 370] on div "Eraser" at bounding box center [129, 471] width 20 height 7
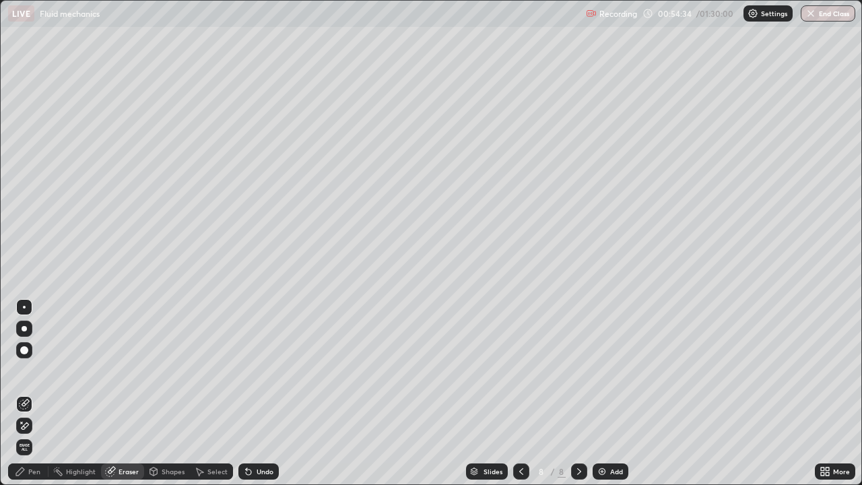
click at [40, 370] on div "Pen" at bounding box center [28, 471] width 40 height 16
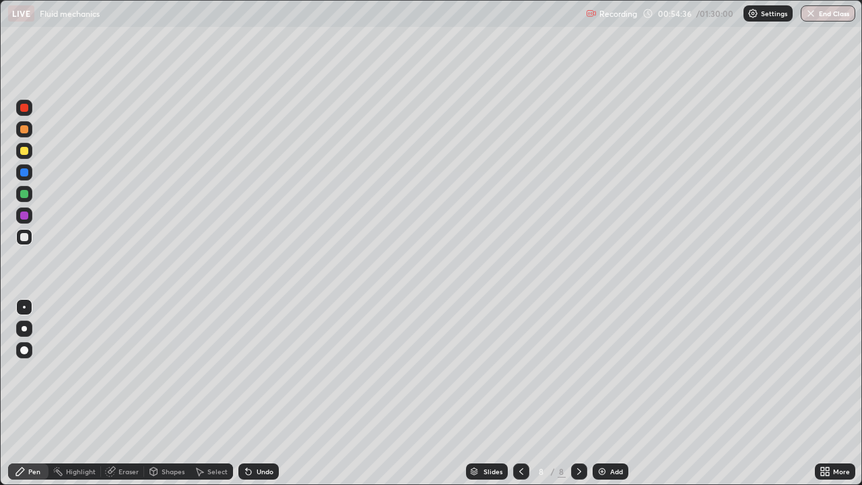
click at [28, 154] on div at bounding box center [24, 151] width 8 height 8
click at [169, 370] on div "Shapes" at bounding box center [173, 471] width 23 height 7
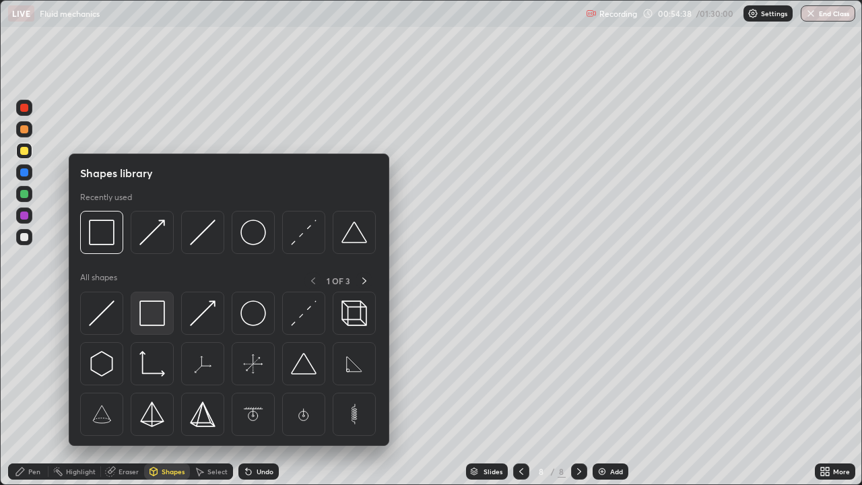
click at [154, 311] on img at bounding box center [152, 313] width 26 height 26
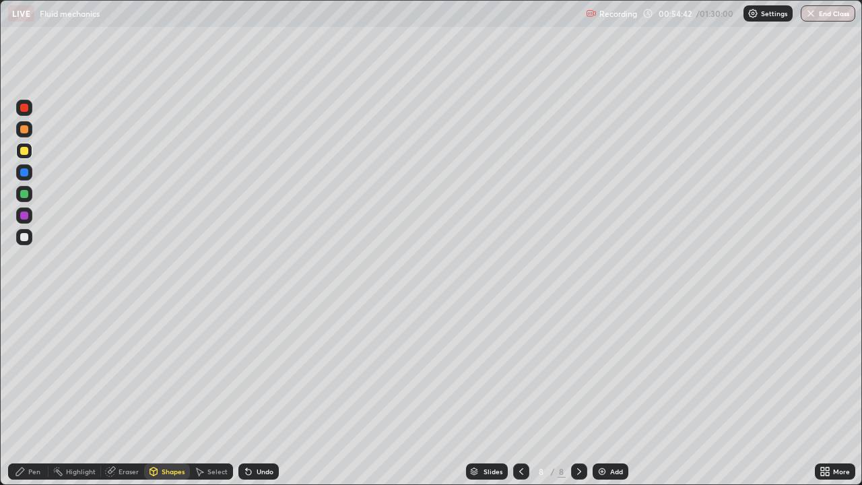
click at [174, 370] on div "Shapes" at bounding box center [173, 471] width 23 height 7
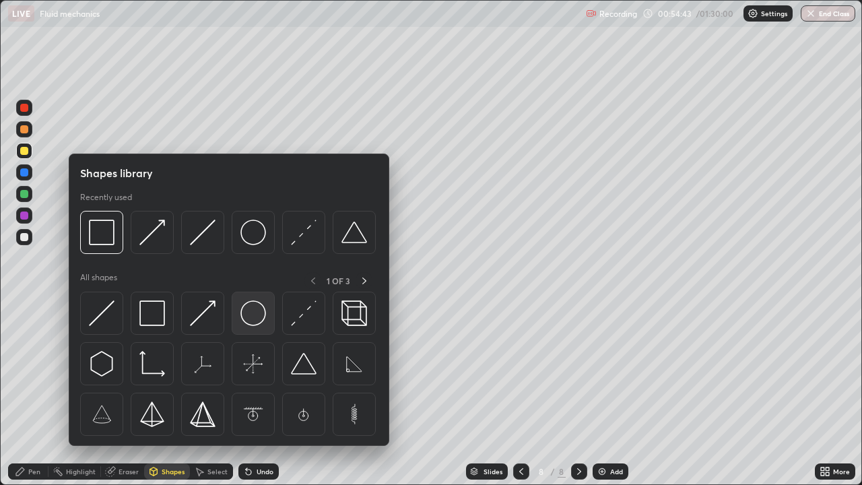
click at [254, 312] on img at bounding box center [253, 313] width 26 height 26
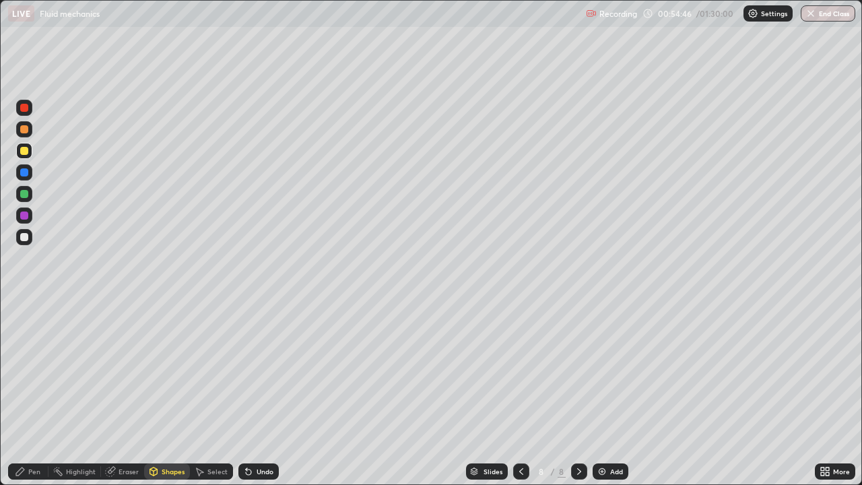
click at [39, 370] on div "Pen" at bounding box center [28, 471] width 40 height 16
click at [24, 238] on div at bounding box center [24, 237] width 8 height 8
click at [28, 154] on div at bounding box center [24, 151] width 16 height 16
click at [25, 130] on div at bounding box center [24, 129] width 8 height 8
click at [26, 237] on div at bounding box center [24, 237] width 8 height 8
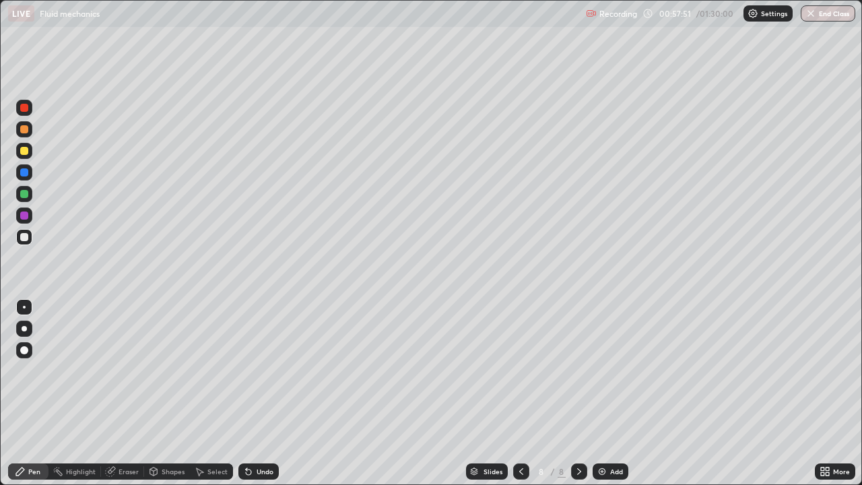
click at [25, 216] on div at bounding box center [24, 215] width 8 height 8
click at [599, 370] on img at bounding box center [602, 471] width 11 height 11
click at [171, 370] on div "Shapes" at bounding box center [173, 471] width 23 height 7
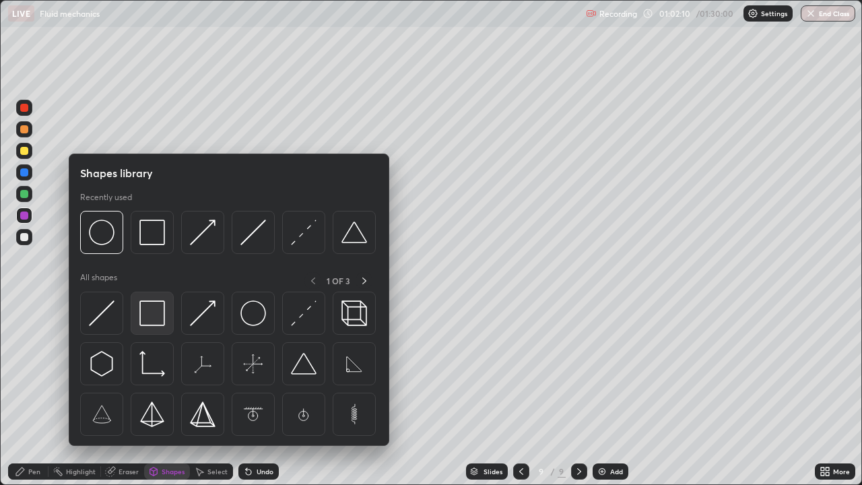
click at [155, 319] on img at bounding box center [152, 313] width 26 height 26
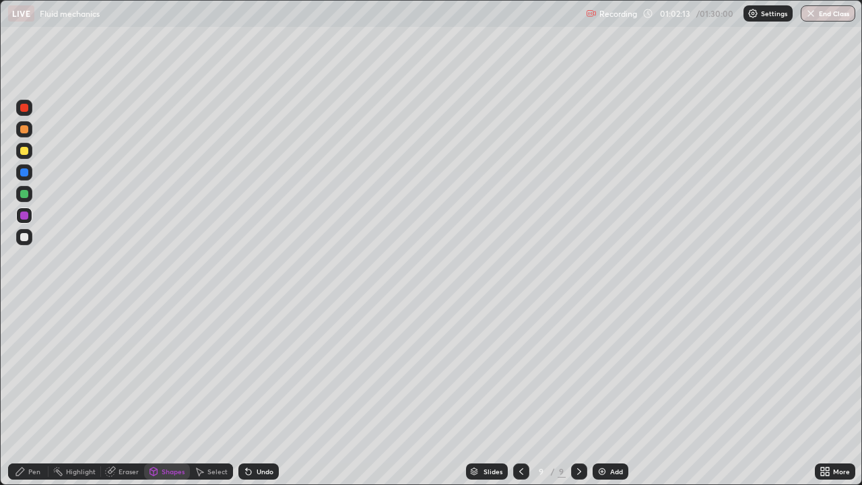
click at [126, 370] on div "Eraser" at bounding box center [129, 471] width 20 height 7
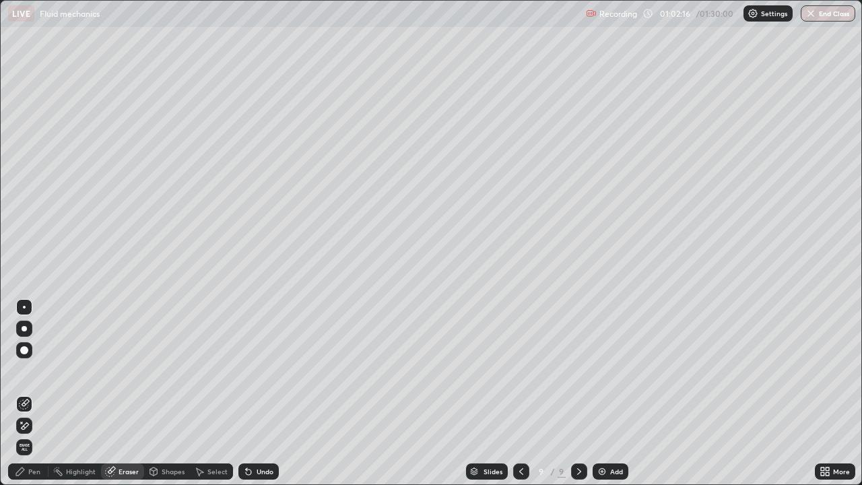
click at [38, 370] on div "Pen" at bounding box center [34, 471] width 12 height 7
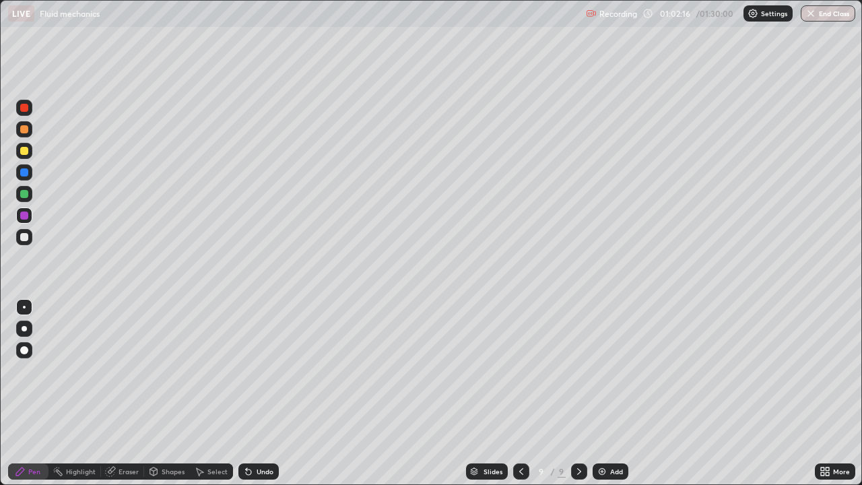
click at [26, 239] on div at bounding box center [24, 237] width 8 height 8
click at [26, 152] on div at bounding box center [24, 151] width 8 height 8
click at [169, 370] on div "Shapes" at bounding box center [167, 471] width 46 height 16
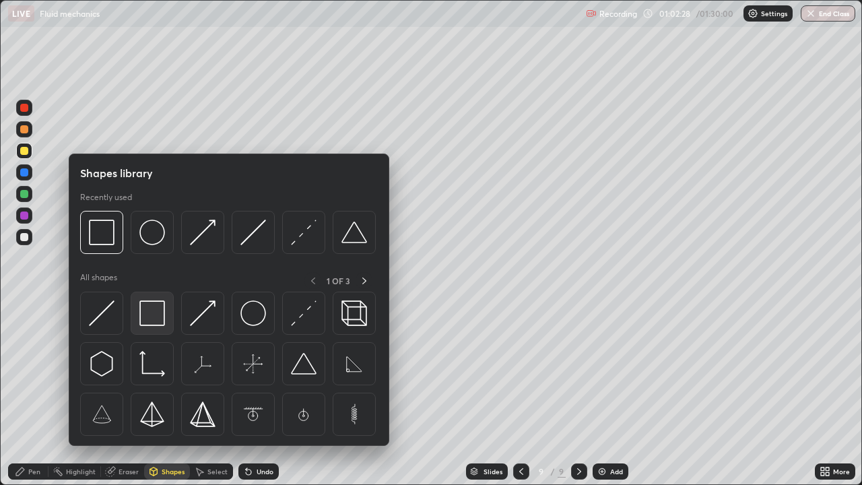
click at [157, 310] on img at bounding box center [152, 313] width 26 height 26
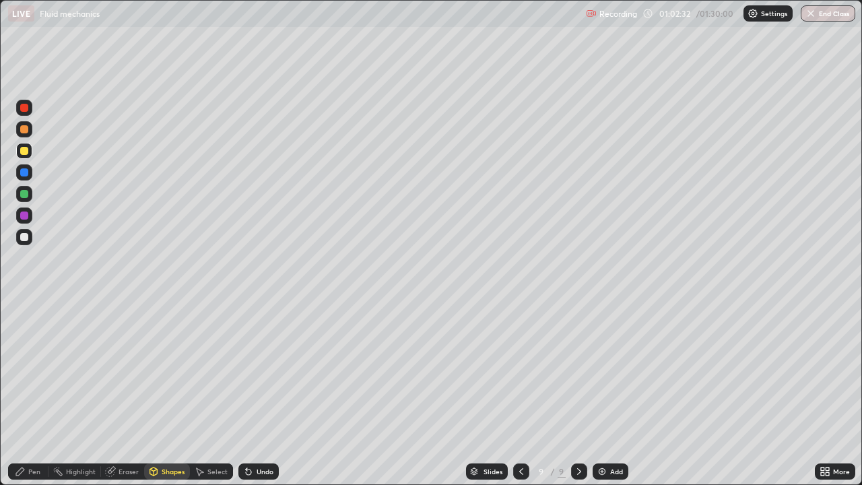
click at [166, 370] on div "Shapes" at bounding box center [173, 471] width 23 height 7
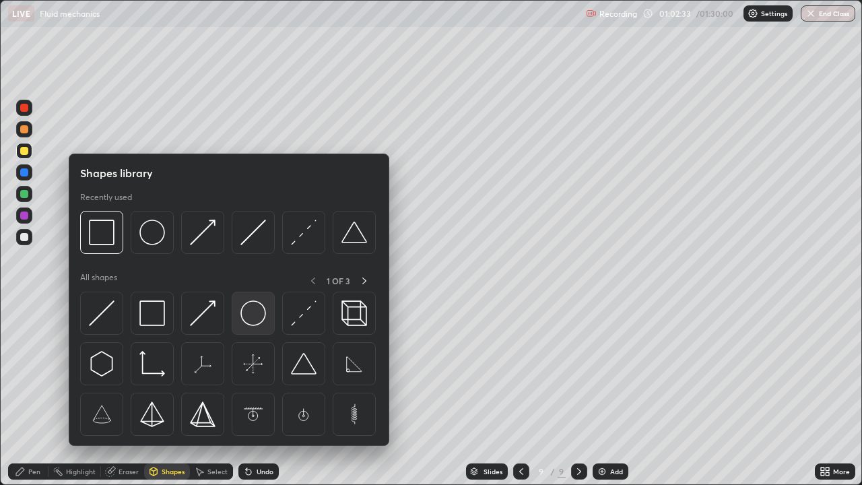
click at [252, 313] on img at bounding box center [253, 313] width 26 height 26
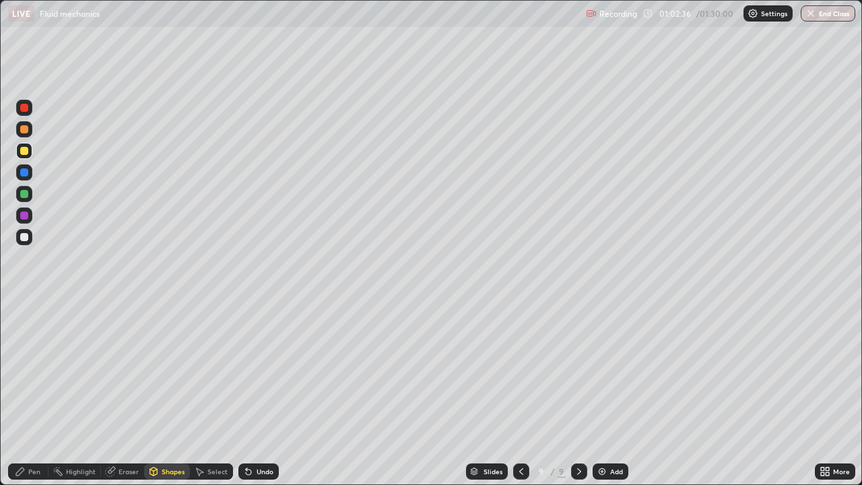
click at [26, 196] on div at bounding box center [24, 194] width 8 height 8
click at [35, 370] on div "Pen" at bounding box center [28, 471] width 40 height 16
click at [27, 236] on div at bounding box center [24, 237] width 8 height 8
click at [261, 370] on div "Undo" at bounding box center [265, 471] width 17 height 7
click at [259, 370] on div "Undo" at bounding box center [265, 471] width 17 height 7
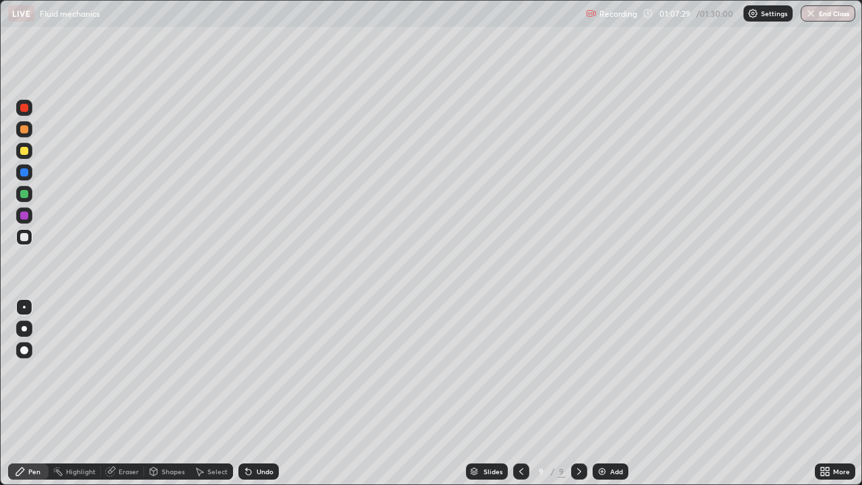
click at [25, 216] on div at bounding box center [24, 215] width 8 height 8
click at [26, 172] on div at bounding box center [24, 172] width 8 height 8
click at [614, 370] on div "Add" at bounding box center [616, 471] width 13 height 7
click at [26, 151] on div at bounding box center [24, 151] width 8 height 8
click at [172, 370] on div "Shapes" at bounding box center [173, 471] width 23 height 7
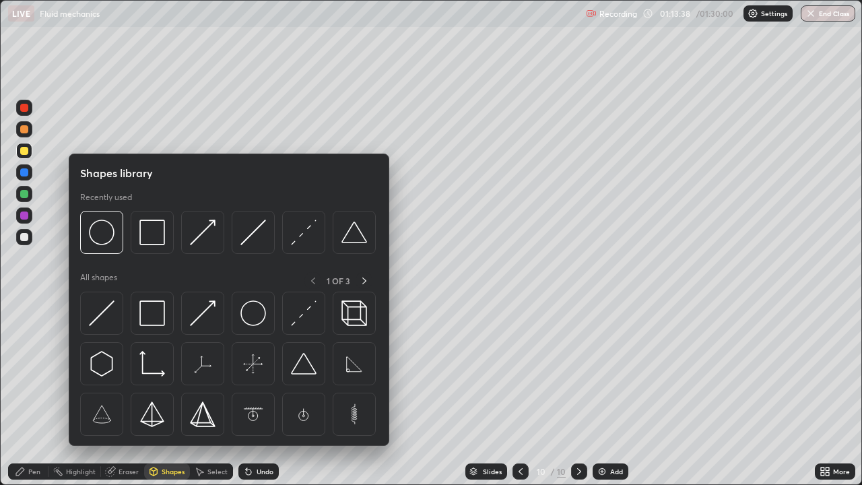
click at [154, 312] on img at bounding box center [152, 313] width 26 height 26
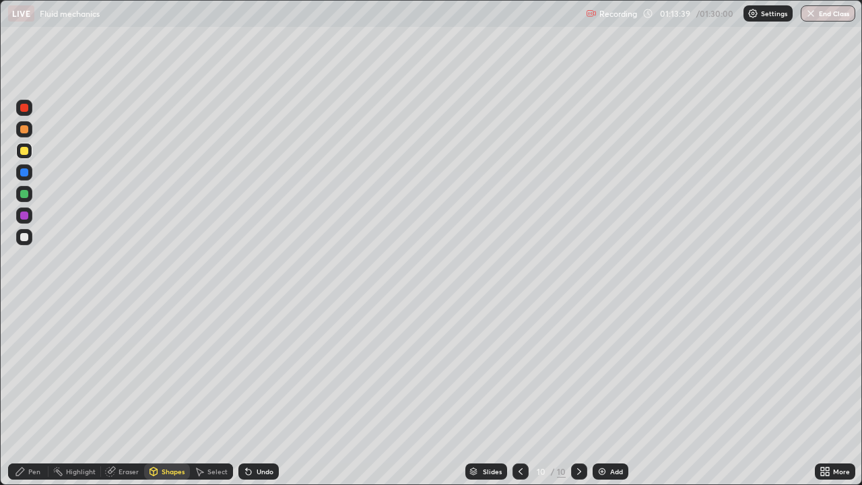
click at [24, 237] on div at bounding box center [24, 237] width 8 height 8
click at [174, 370] on div "Shapes" at bounding box center [173, 471] width 23 height 7
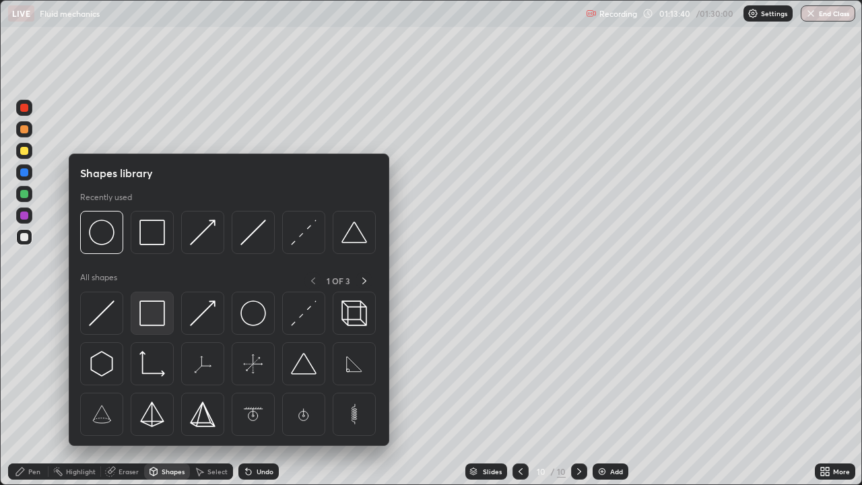
click at [151, 313] on img at bounding box center [152, 313] width 26 height 26
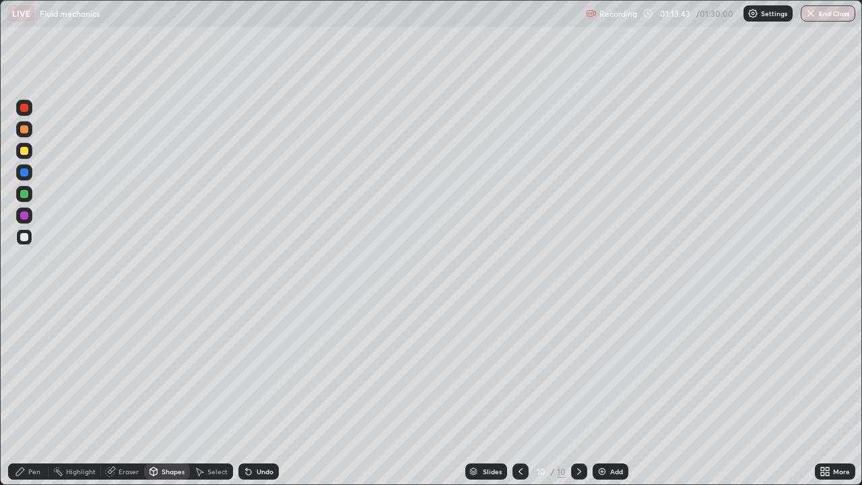
click at [131, 370] on div "Eraser" at bounding box center [129, 471] width 20 height 7
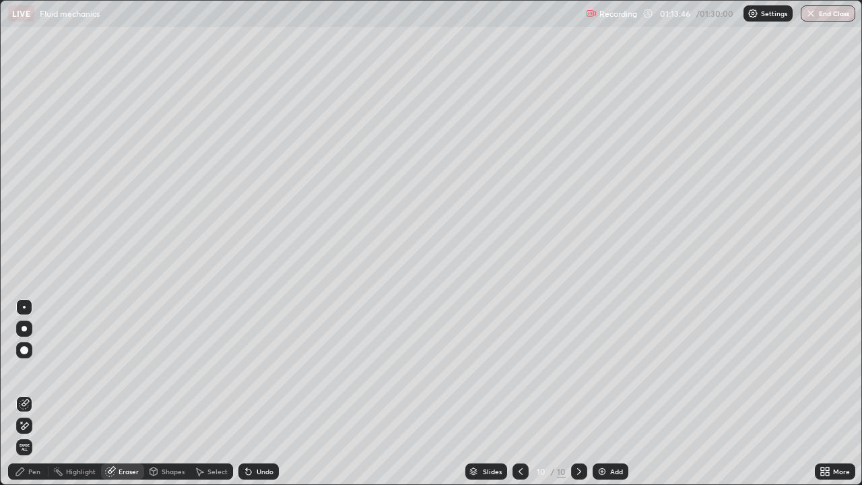
click at [174, 370] on div "Shapes" at bounding box center [173, 471] width 23 height 7
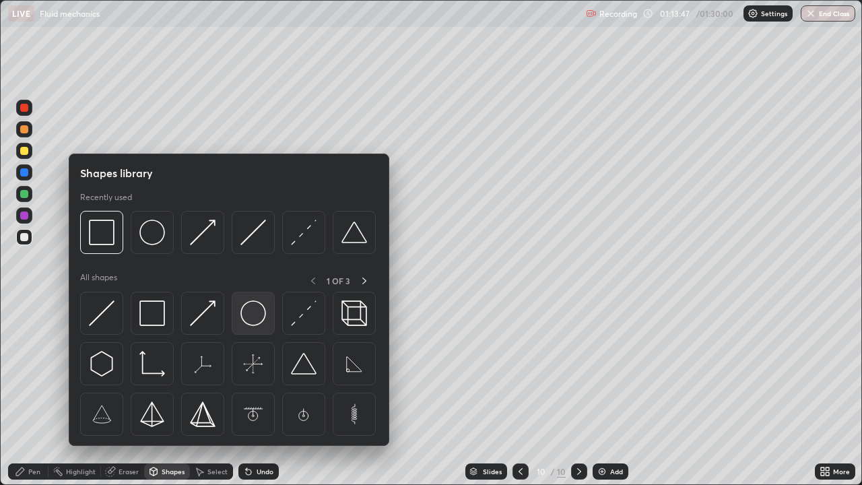
click at [256, 313] on img at bounding box center [253, 313] width 26 height 26
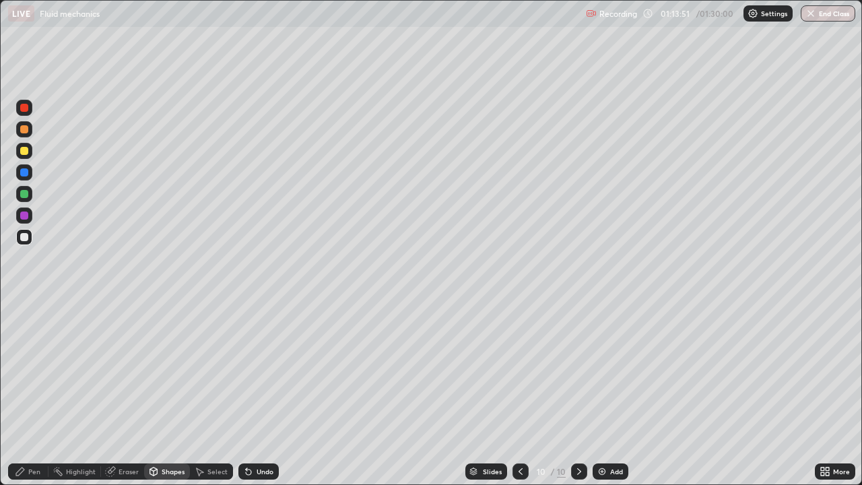
click at [38, 370] on div "Pen" at bounding box center [34, 471] width 12 height 7
click at [22, 154] on div at bounding box center [24, 151] width 8 height 8
click at [177, 370] on div "Shapes" at bounding box center [173, 471] width 23 height 7
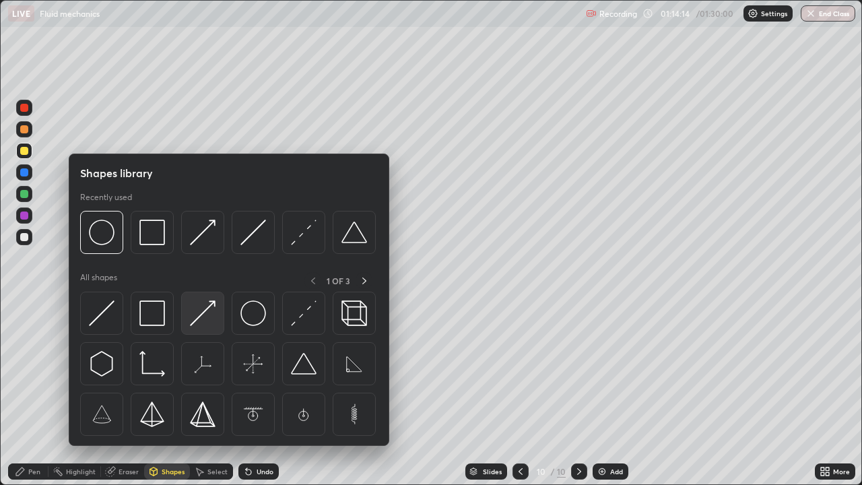
click at [201, 315] on img at bounding box center [203, 313] width 26 height 26
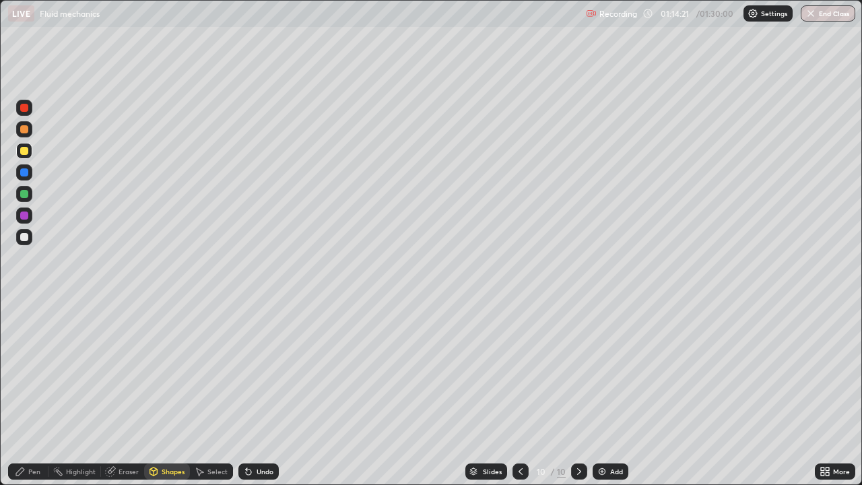
click at [31, 370] on div "Pen" at bounding box center [34, 471] width 12 height 7
click at [0, 370] on div "Setting up your live class" at bounding box center [431, 242] width 862 height 485
click at [26, 234] on div at bounding box center [24, 237] width 8 height 8
click at [174, 370] on div "Shapes" at bounding box center [173, 471] width 23 height 7
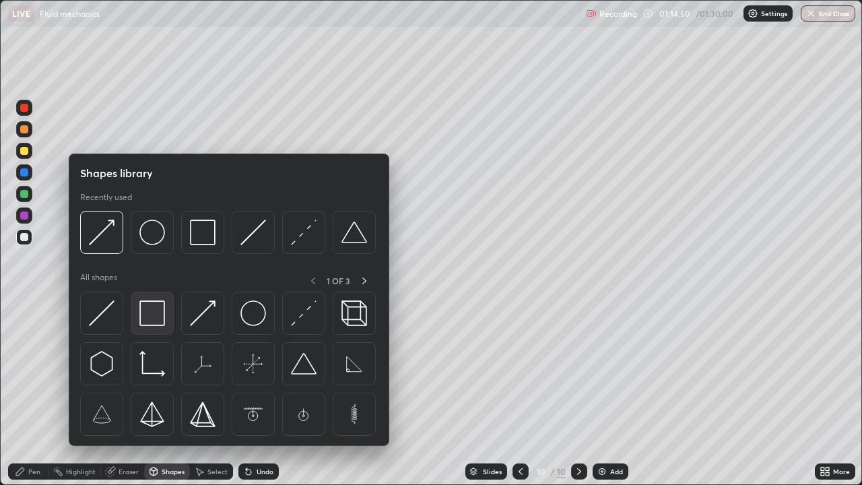
click at [152, 319] on img at bounding box center [152, 313] width 26 height 26
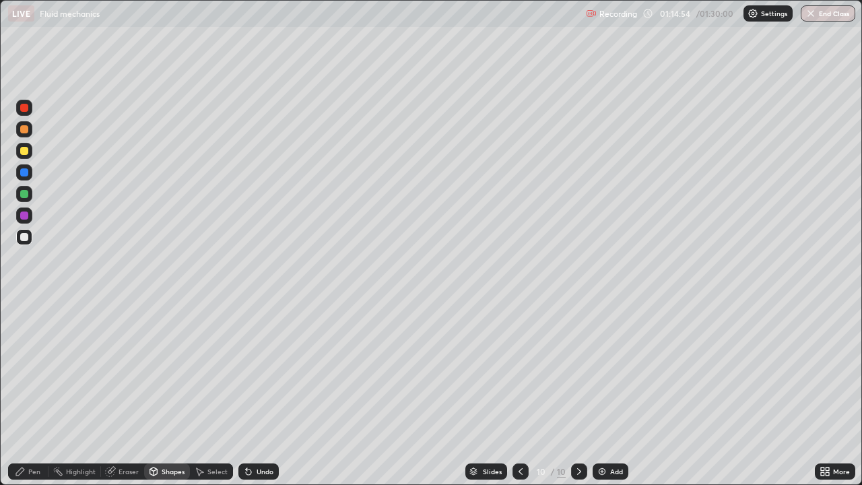
click at [126, 370] on div "Eraser" at bounding box center [122, 471] width 43 height 16
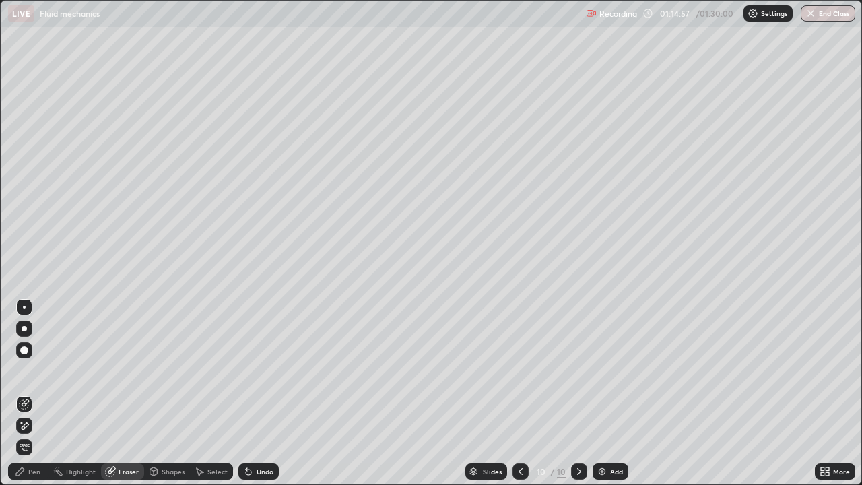
click at [38, 370] on div "Pen" at bounding box center [34, 471] width 12 height 7
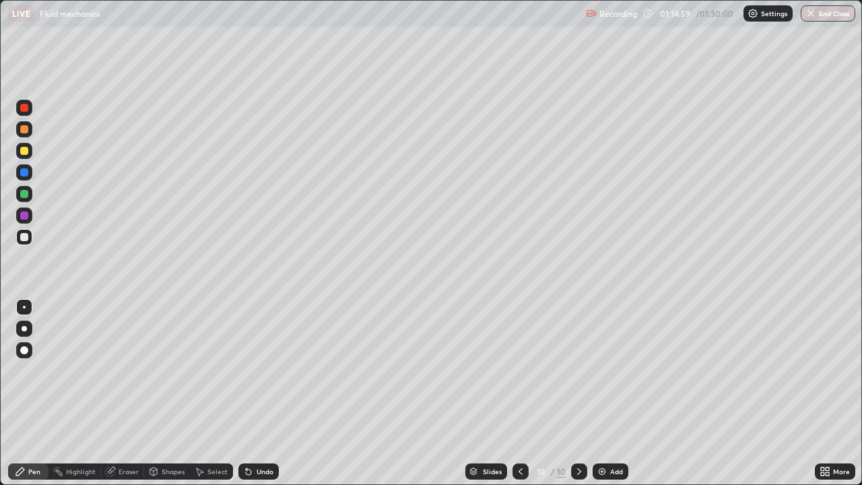
click at [174, 370] on div "Shapes" at bounding box center [173, 471] width 23 height 7
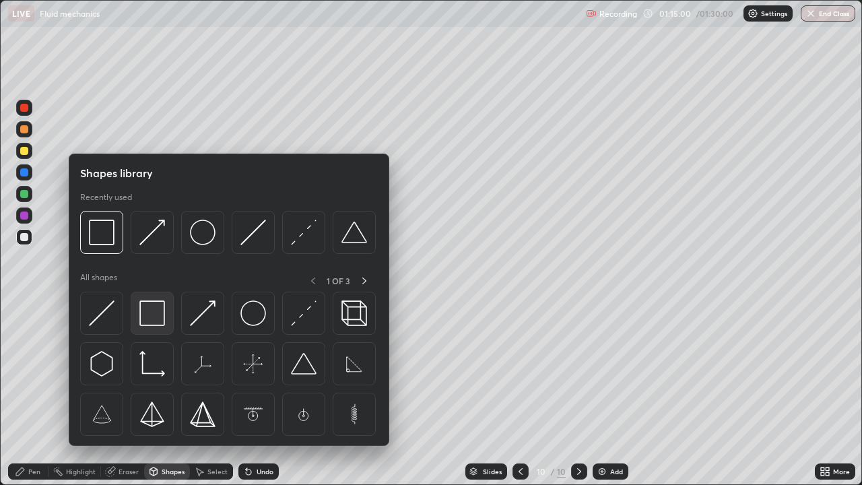
click at [150, 309] on img at bounding box center [152, 313] width 26 height 26
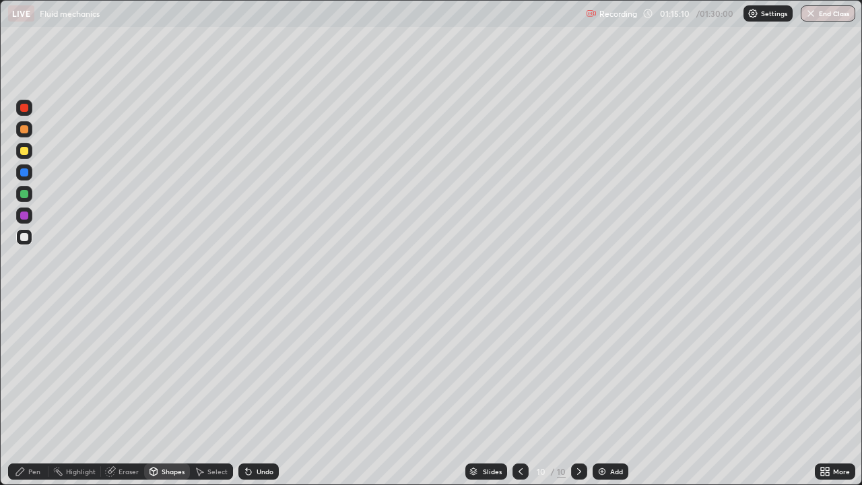
click at [39, 370] on div "Pen" at bounding box center [34, 471] width 12 height 7
click at [28, 152] on div at bounding box center [24, 151] width 8 height 8
click at [26, 195] on div at bounding box center [24, 194] width 8 height 8
click at [261, 370] on div "Undo" at bounding box center [265, 471] width 17 height 7
click at [259, 370] on div "Undo" at bounding box center [265, 471] width 17 height 7
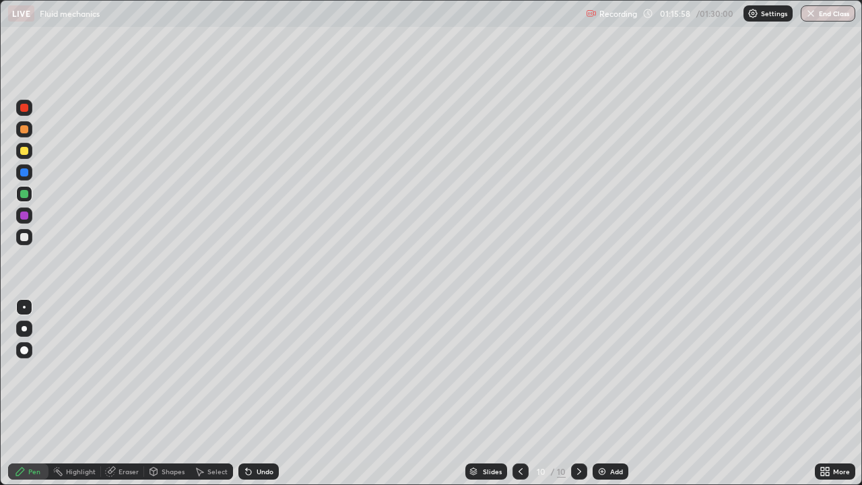
click at [261, 370] on div "Undo" at bounding box center [265, 471] width 17 height 7
click at [23, 237] on div at bounding box center [24, 237] width 8 height 8
click at [170, 370] on div "Shapes" at bounding box center [173, 471] width 23 height 7
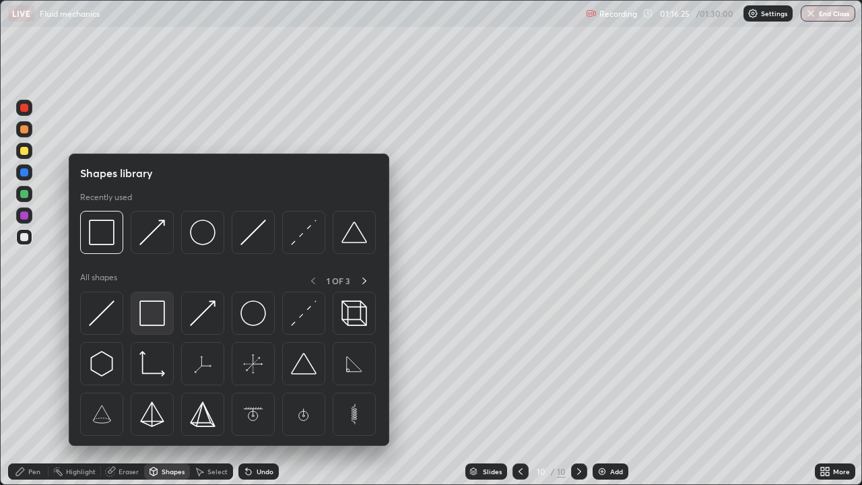
click at [158, 313] on img at bounding box center [152, 313] width 26 height 26
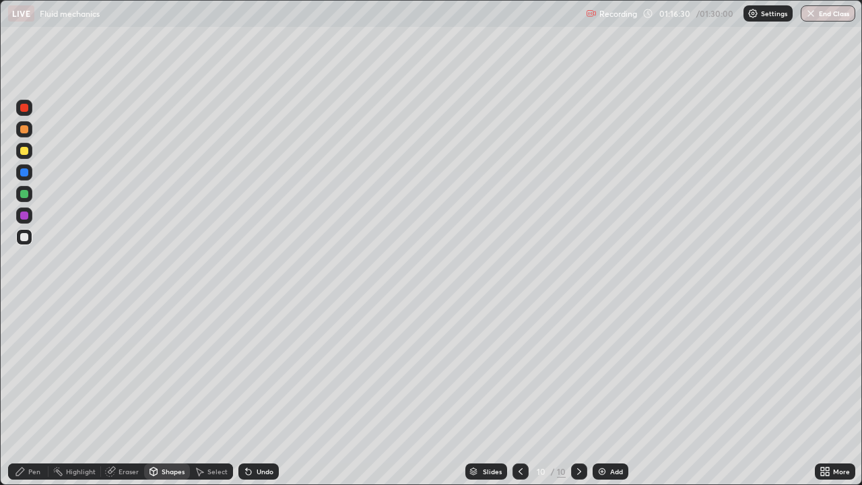
click at [135, 370] on div "Eraser" at bounding box center [129, 471] width 20 height 7
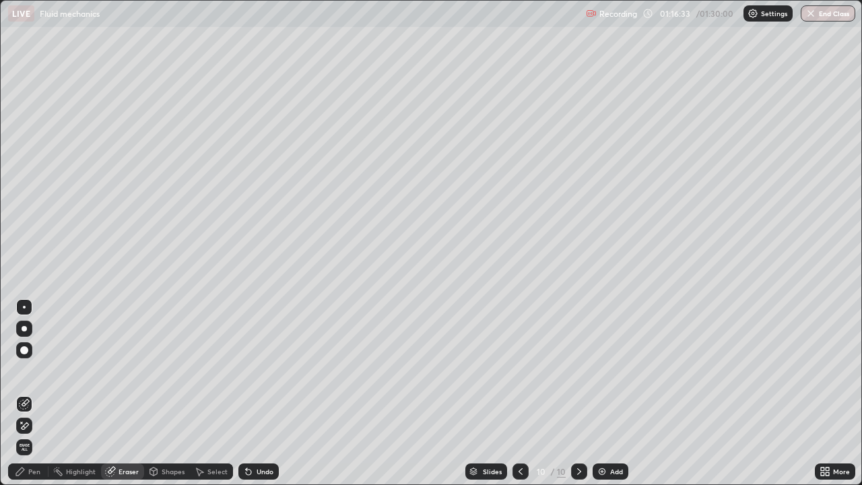
click at [176, 370] on div "Shapes" at bounding box center [173, 471] width 23 height 7
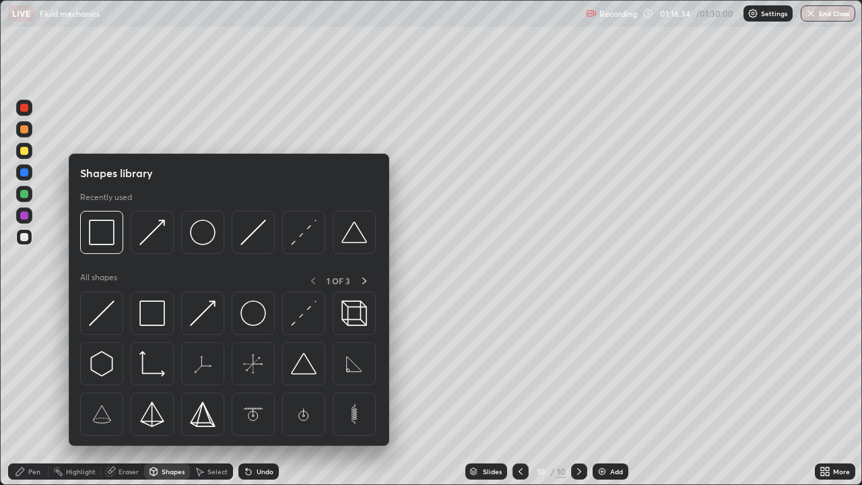
click at [149, 310] on img at bounding box center [152, 313] width 26 height 26
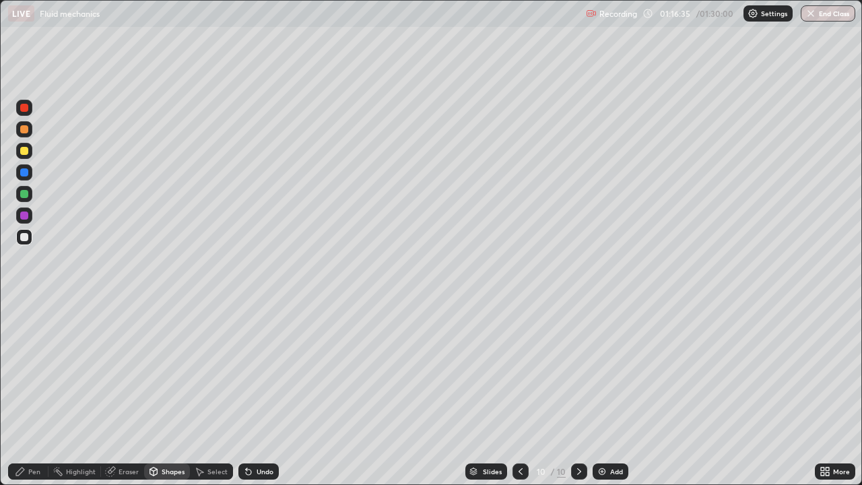
click at [164, 370] on div "Shapes" at bounding box center [173, 471] width 23 height 7
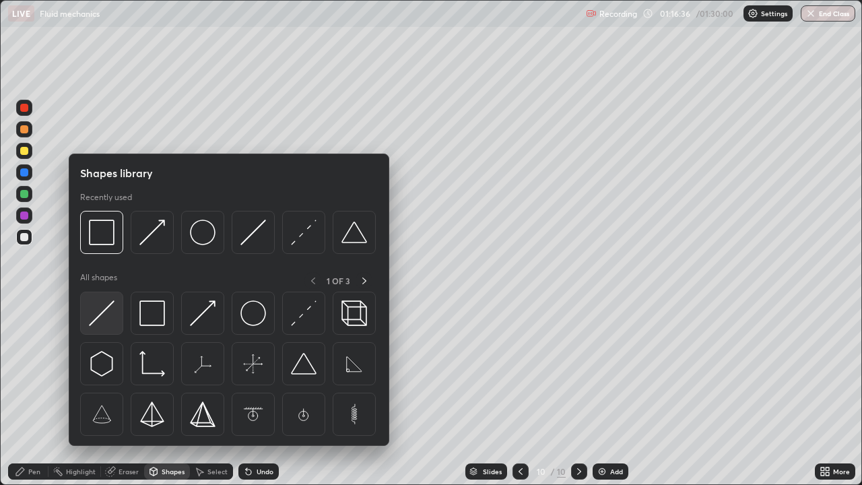
click at [104, 307] on img at bounding box center [102, 313] width 26 height 26
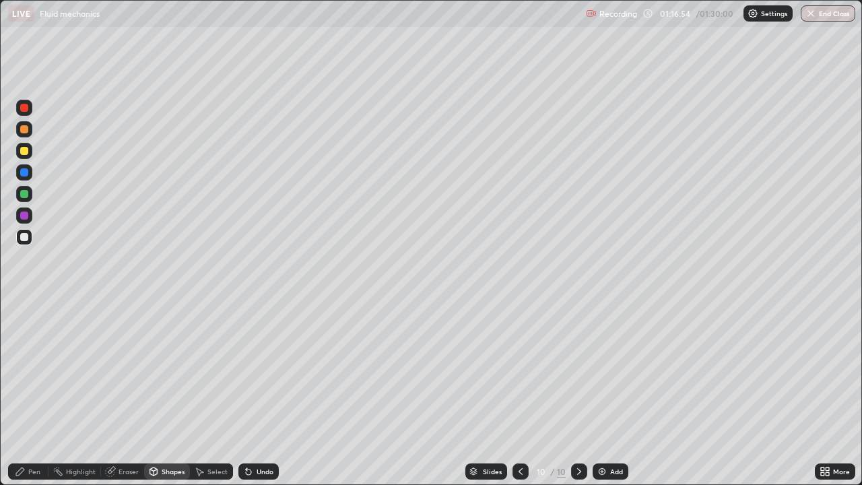
click at [168, 370] on div "Shapes" at bounding box center [173, 471] width 23 height 7
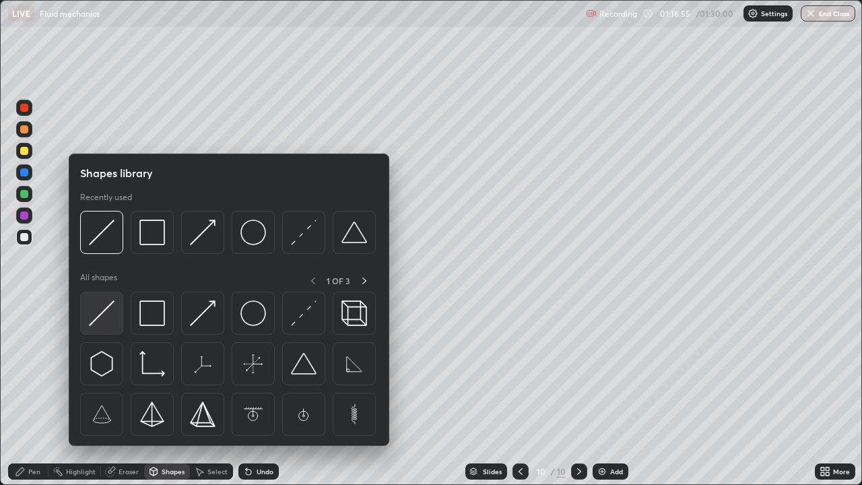
click at [111, 308] on img at bounding box center [102, 313] width 26 height 26
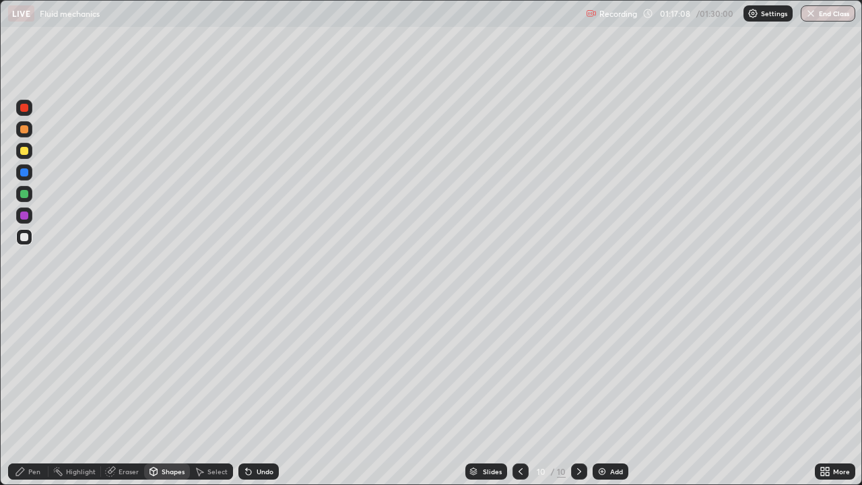
click at [131, 370] on div "Eraser" at bounding box center [129, 471] width 20 height 7
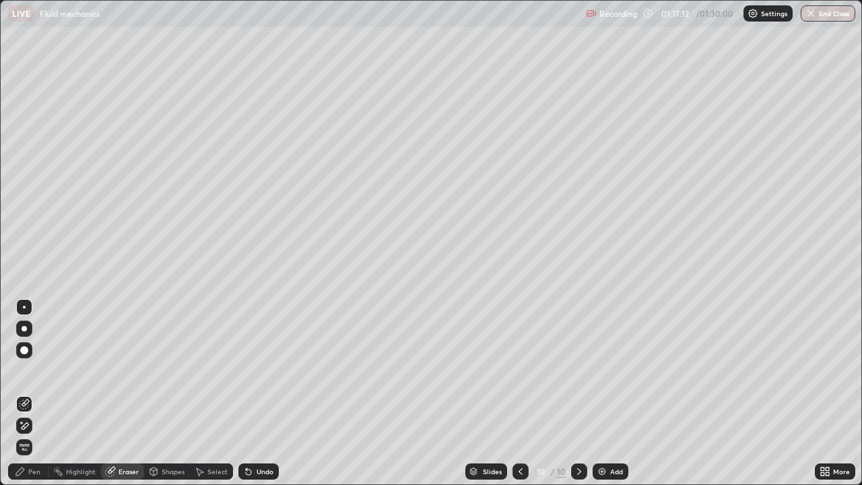
click at [46, 370] on div "Pen" at bounding box center [28, 471] width 40 height 16
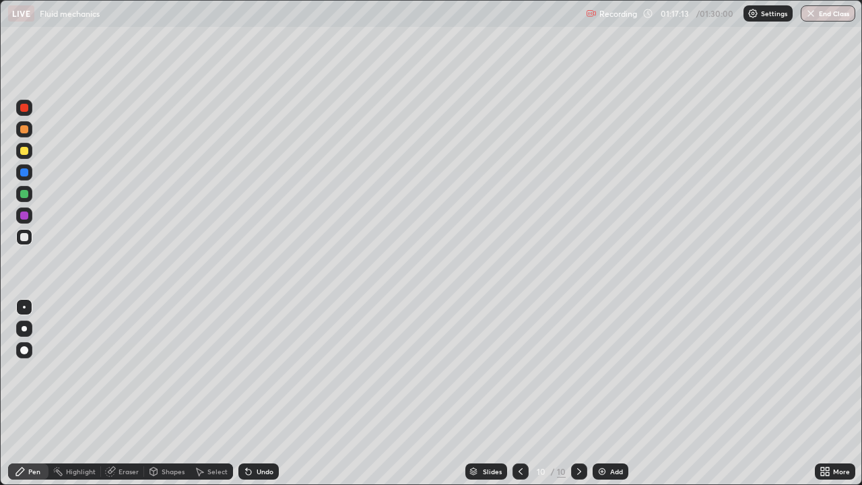
click at [273, 370] on div "Undo" at bounding box center [258, 471] width 40 height 16
click at [24, 217] on div at bounding box center [24, 215] width 8 height 8
click at [22, 152] on div at bounding box center [24, 151] width 8 height 8
click at [170, 370] on div "Shapes" at bounding box center [167, 471] width 46 height 16
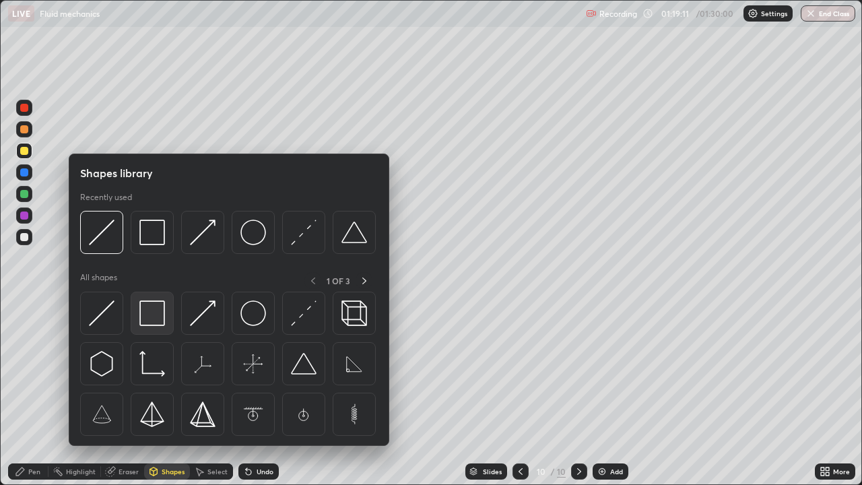
click at [150, 317] on img at bounding box center [152, 313] width 26 height 26
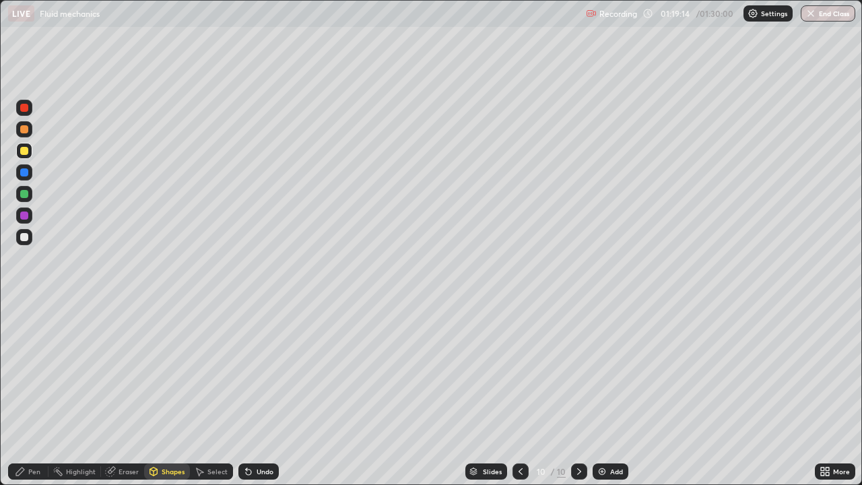
click at [129, 370] on div "Eraser" at bounding box center [129, 471] width 20 height 7
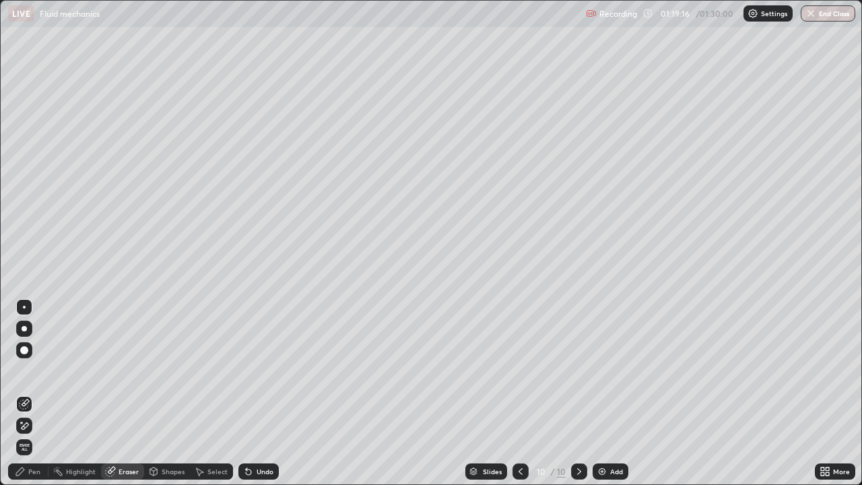
click at [32, 370] on div "Pen" at bounding box center [34, 471] width 12 height 7
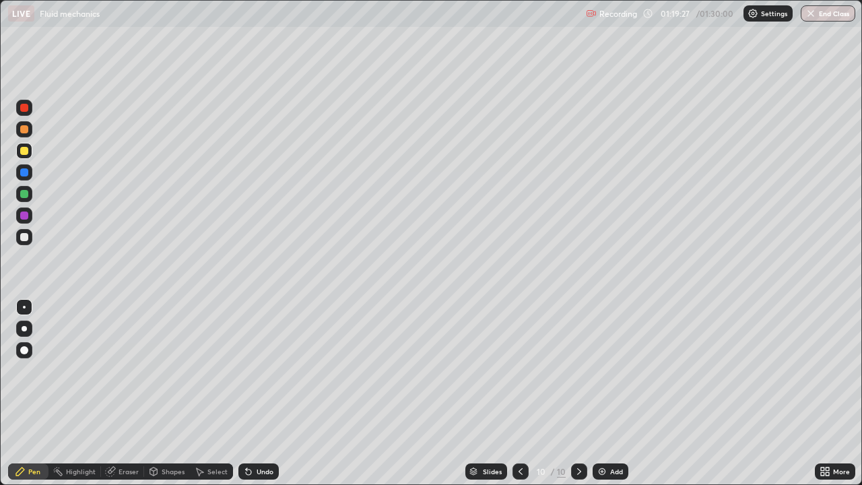
click at [24, 236] on div at bounding box center [24, 237] width 8 height 8
click at [168, 370] on div "Shapes" at bounding box center [173, 471] width 23 height 7
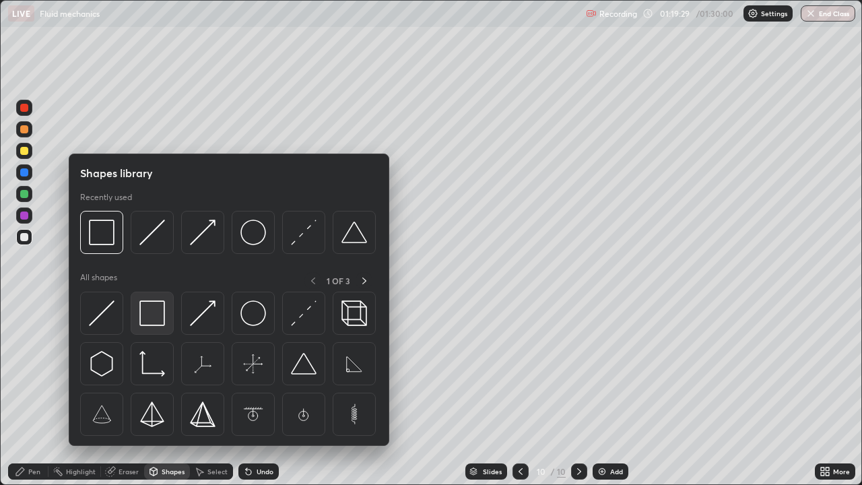
click at [152, 317] on img at bounding box center [152, 313] width 26 height 26
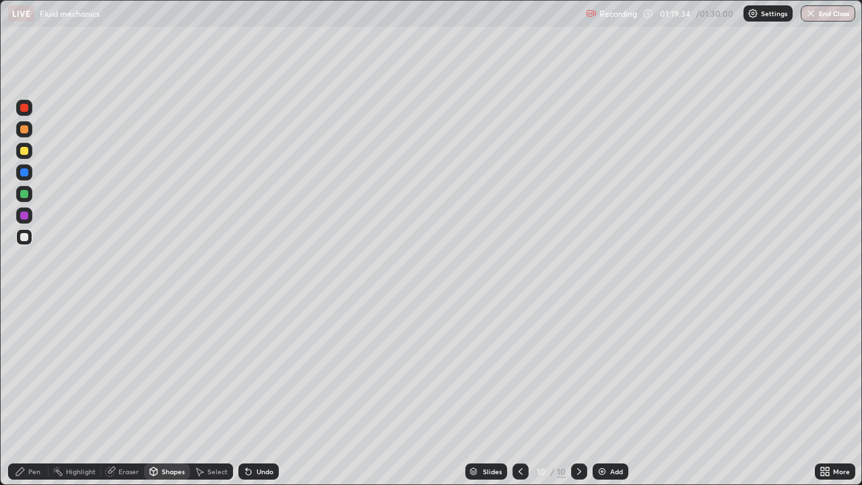
click at [32, 370] on div "Pen" at bounding box center [28, 471] width 40 height 16
click at [598, 370] on img at bounding box center [602, 471] width 11 height 11
click at [24, 152] on div at bounding box center [24, 151] width 8 height 8
click at [25, 237] on div at bounding box center [24, 237] width 8 height 8
click at [28, 154] on div at bounding box center [24, 151] width 8 height 8
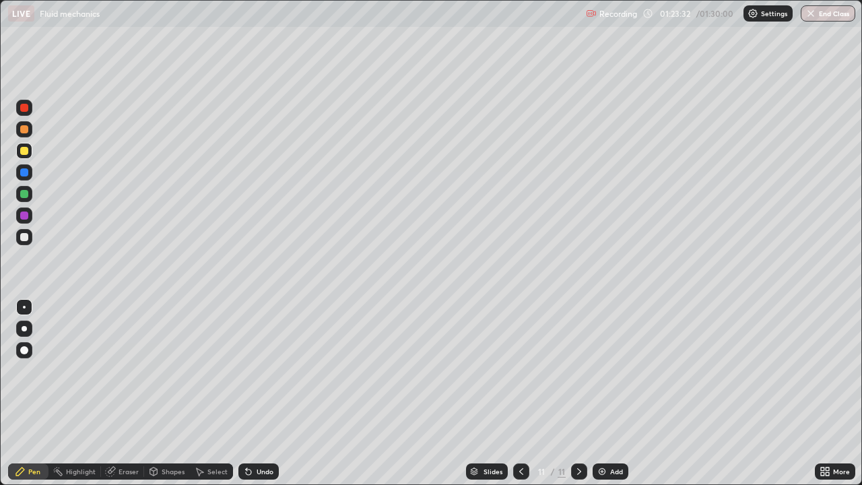
click at [30, 239] on div at bounding box center [24, 237] width 16 height 16
click at [830, 21] on button "End Class" at bounding box center [828, 13] width 53 height 16
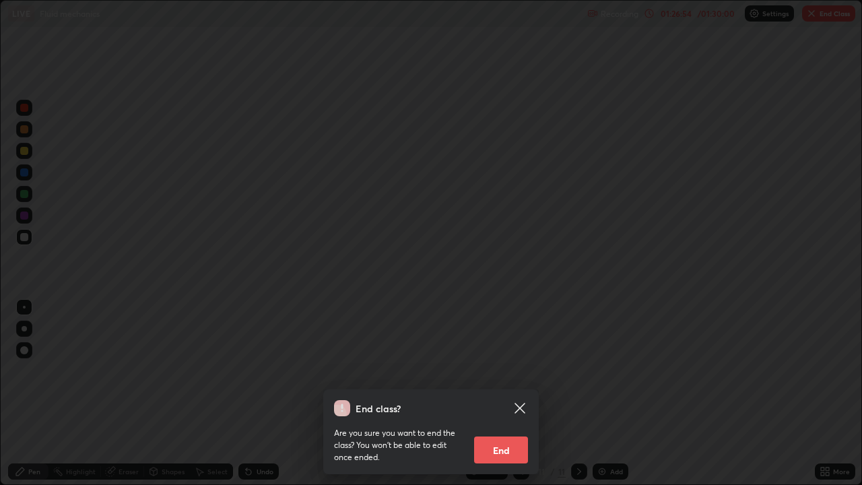
click at [520, 370] on button "End" at bounding box center [501, 449] width 54 height 27
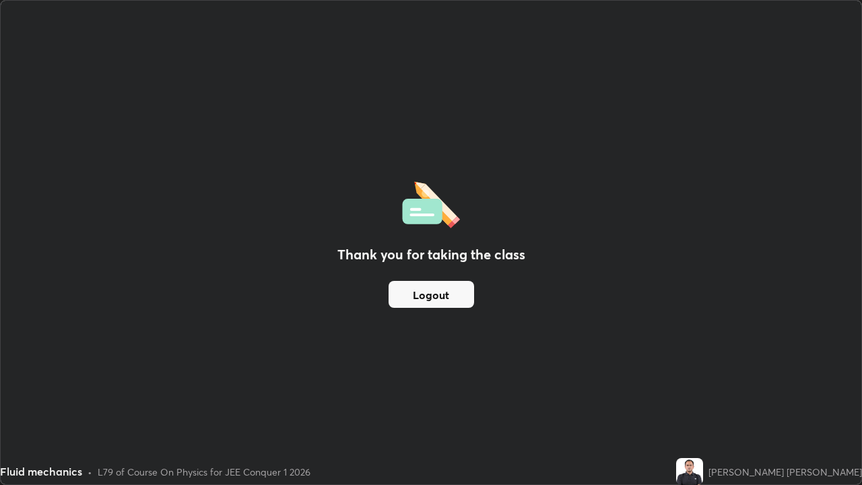
click at [458, 300] on button "Logout" at bounding box center [432, 294] width 86 height 27
